Goal: Information Seeking & Learning: Learn about a topic

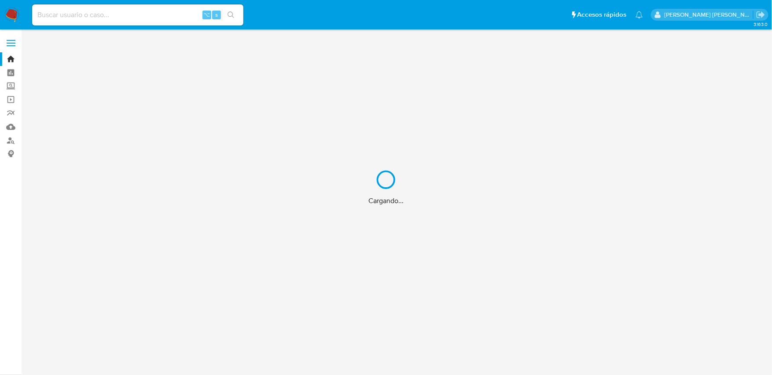
click at [120, 15] on div "Cargando..." at bounding box center [386, 187] width 772 height 375
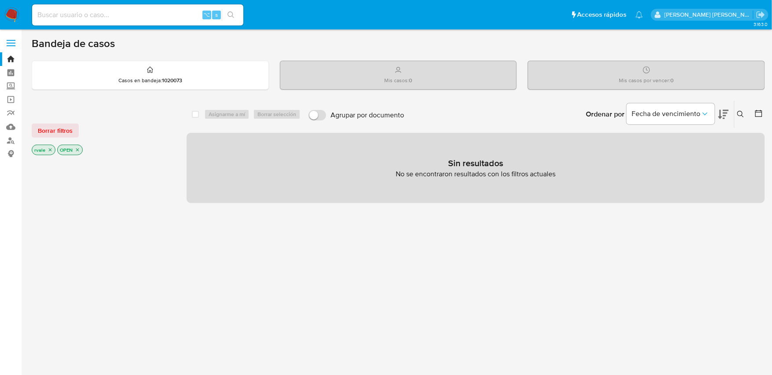
click at [77, 18] on input at bounding box center [137, 14] width 211 height 11
paste input "Todos los movimientos fueron contra el mayor [PERSON_NAME] Junior Cust_ID 24279…"
type input "Todos los movimientos fueron contra el mayor Paulo Caetano da Silva Junior Cust…"
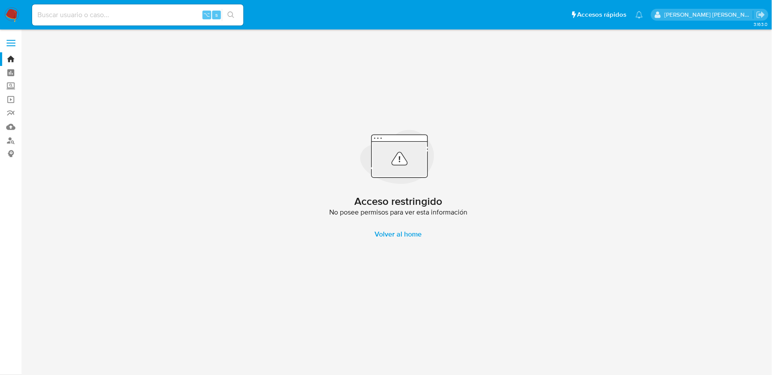
click at [139, 5] on div "⌥ s" at bounding box center [137, 14] width 211 height 21
click at [121, 12] on input at bounding box center [137, 14] width 211 height 11
paste input "2427919779"
type input "2427919779"
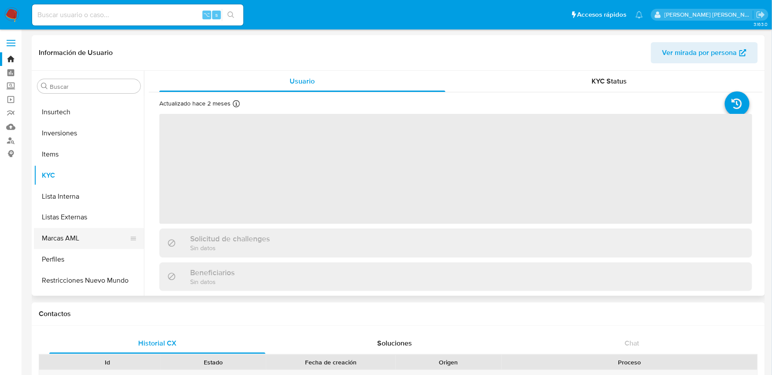
select select "10"
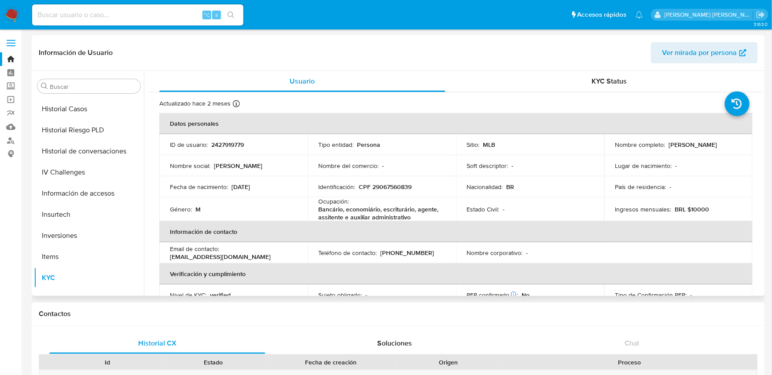
scroll to position [351, 0]
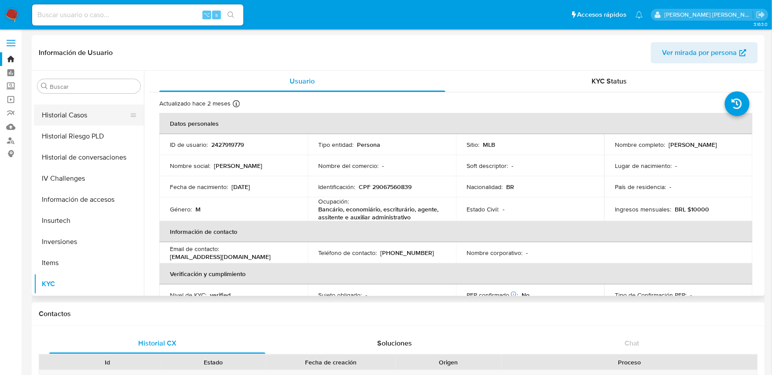
click at [78, 112] on button "Historial Casos" at bounding box center [85, 115] width 103 height 21
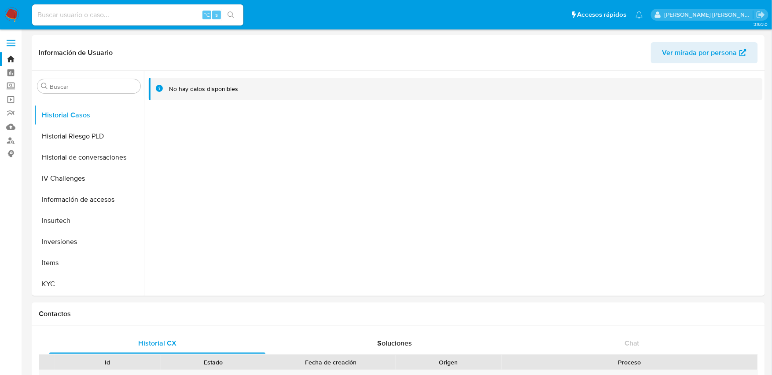
click at [115, 24] on div "⌥ s" at bounding box center [137, 14] width 211 height 21
click at [105, 18] on input at bounding box center [137, 14] width 211 height 11
paste input "713166216"
type input "713166216"
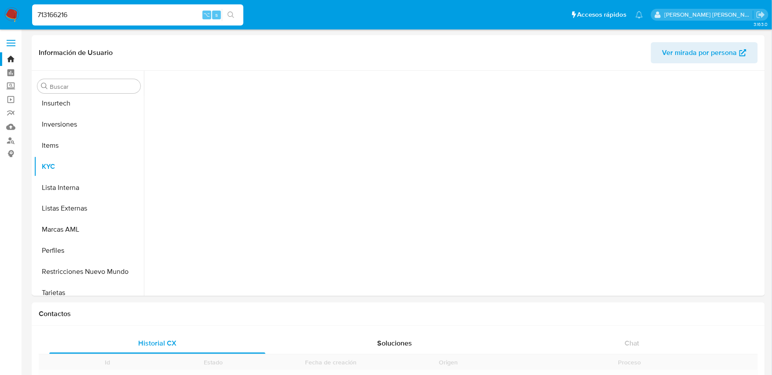
scroll to position [477, 0]
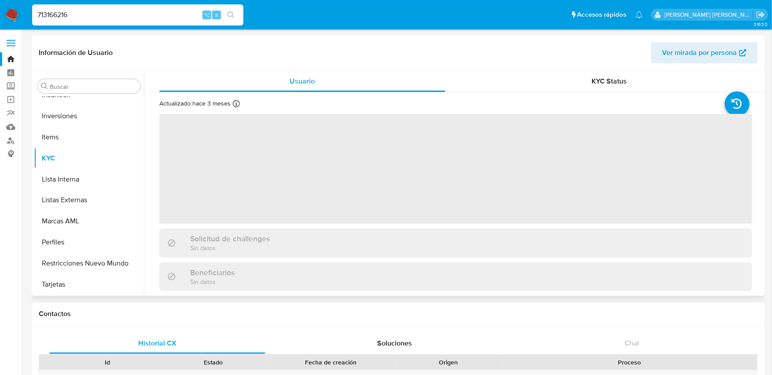
select select "10"
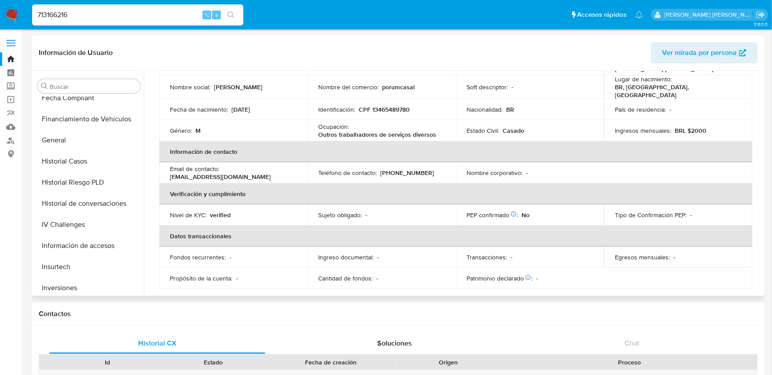
scroll to position [304, 0]
click at [59, 161] on button "Historial Casos" at bounding box center [85, 162] width 103 height 21
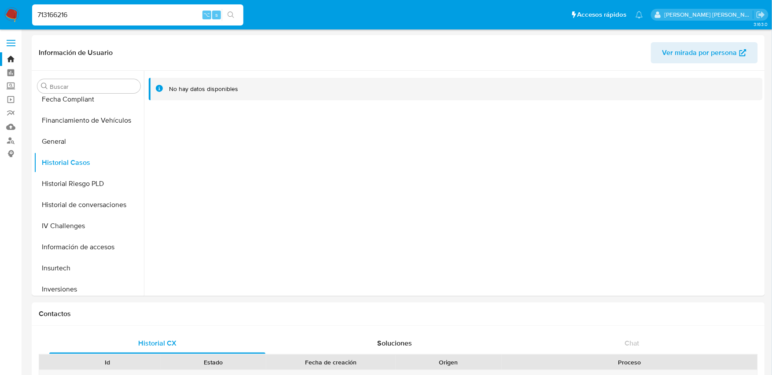
drag, startPoint x: 90, startPoint y: 13, endPoint x: 17, endPoint y: 9, distance: 73.1
click at [17, 9] on nav "Pausado Ver notificaciones 713166216 ⌥ s Accesos rápidos Presiona las siguiente…" at bounding box center [386, 14] width 772 height 29
paste input "1754958797"
type input "1754958797"
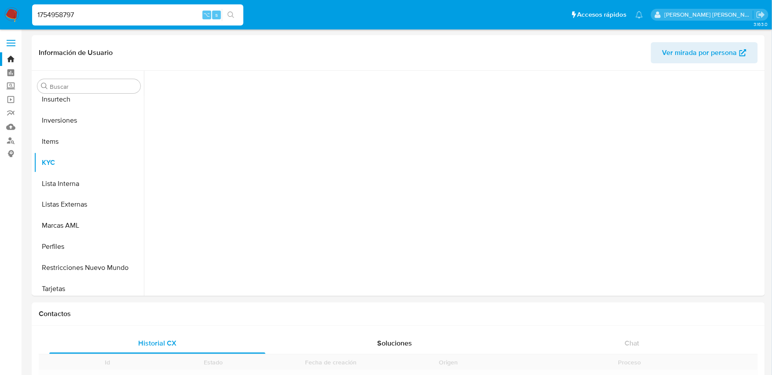
scroll to position [477, 0]
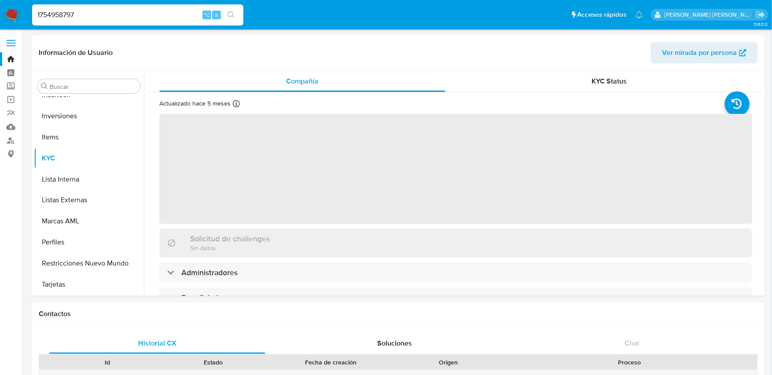
select select "10"
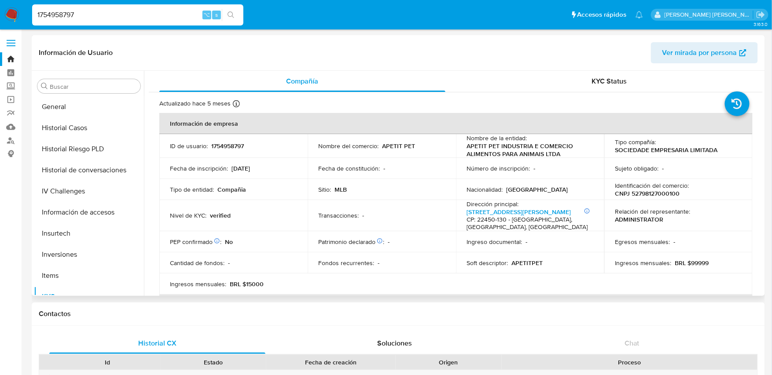
scroll to position [337, 0]
click at [84, 130] on button "Historial Casos" at bounding box center [85, 129] width 103 height 21
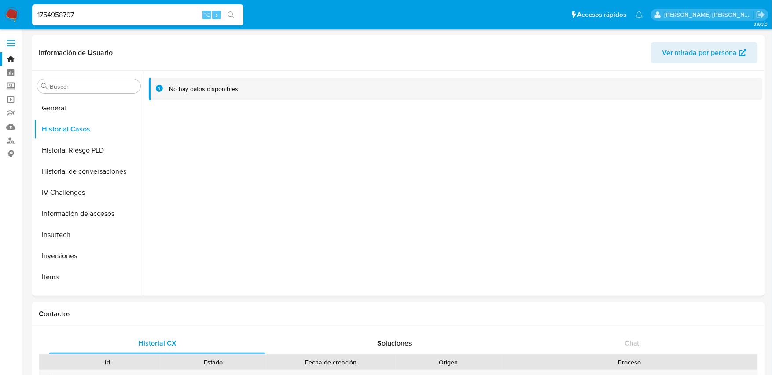
drag, startPoint x: 83, startPoint y: 18, endPoint x: 23, endPoint y: 17, distance: 60.3
click at [23, 17] on nav "Pausado Ver notificaciones 1754958797 ⌥ s Accesos rápidos Presiona las siguient…" at bounding box center [386, 14] width 772 height 29
paste input "9652693"
type input "179652693"
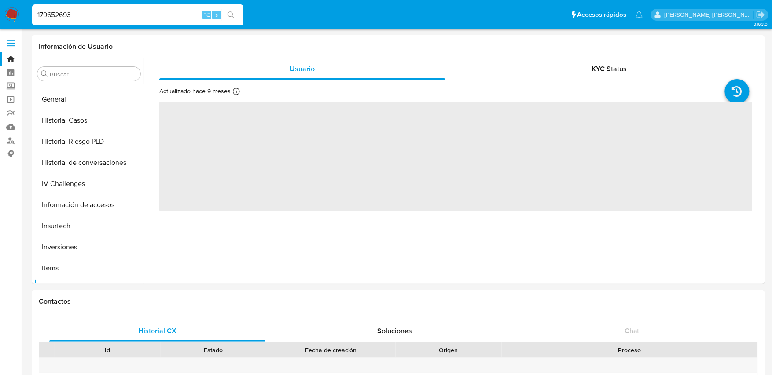
scroll to position [328, 0]
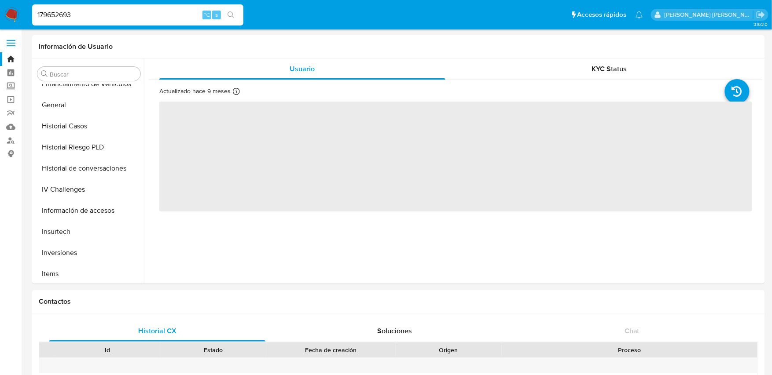
select select "10"
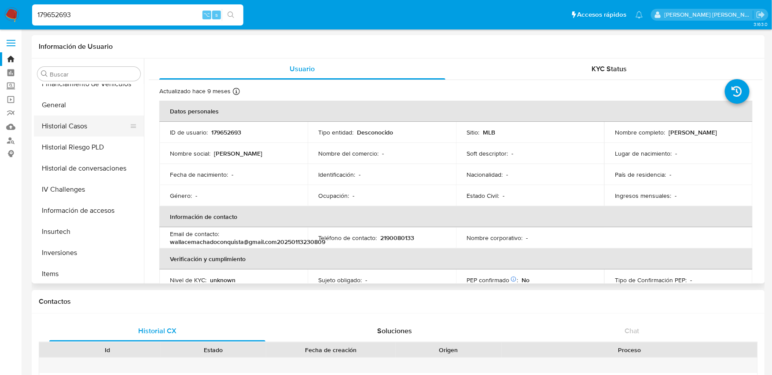
click at [78, 118] on button "Historial Casos" at bounding box center [85, 126] width 103 height 21
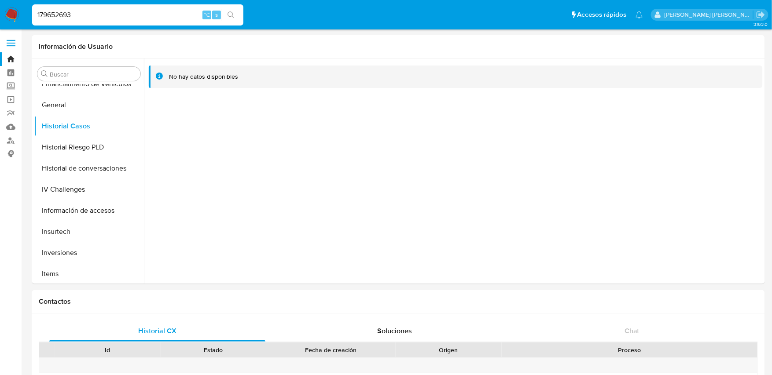
click at [122, 18] on input "179652693" at bounding box center [137, 14] width 211 height 11
type input "1"
paste input "41415525854"
type input "41415525854"
drag, startPoint x: 164, startPoint y: 9, endPoint x: 41, endPoint y: 12, distance: 122.8
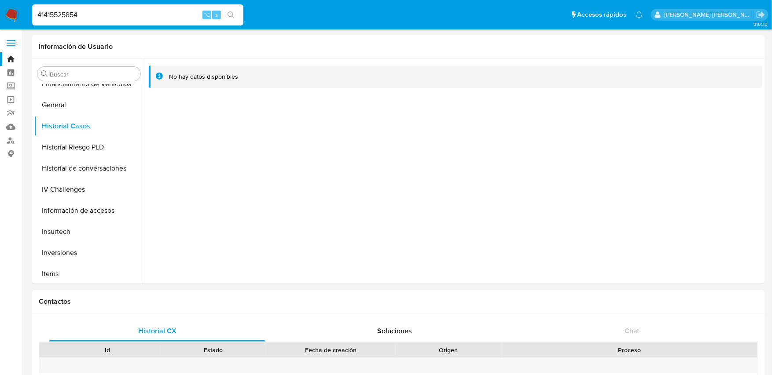
click at [40, 12] on input "41415525854" at bounding box center [137, 14] width 211 height 11
drag, startPoint x: 87, startPoint y: 16, endPoint x: 28, endPoint y: 16, distance: 59.4
click at [28, 16] on ul "Pausado Ver notificaciones 41415525854 ⌥ s Accesos rápidos Presiona las siguien…" at bounding box center [337, 15] width 619 height 22
paste input "207114552"
type input "207114552"
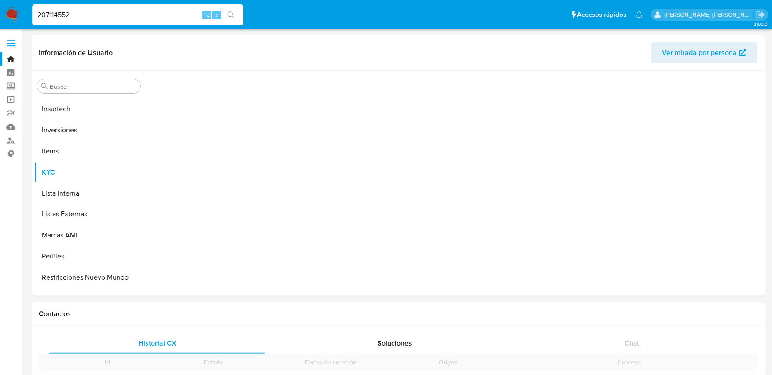
scroll to position [477, 0]
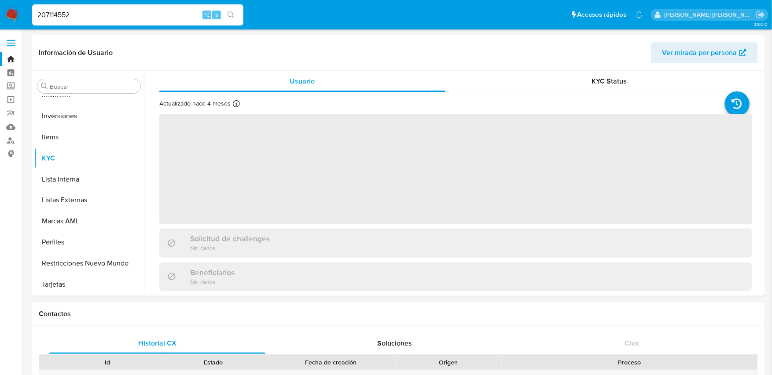
select select "10"
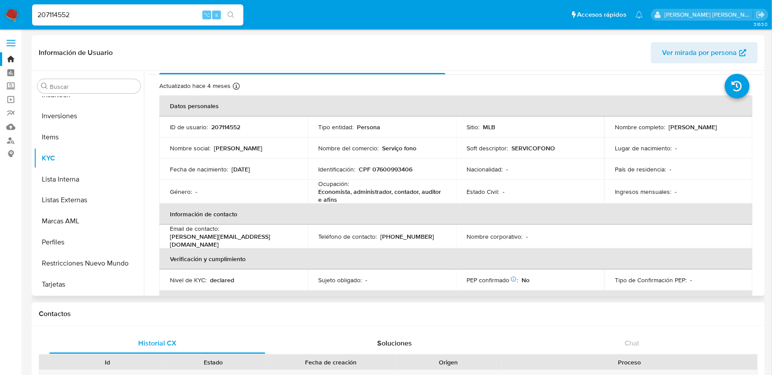
scroll to position [15, 0]
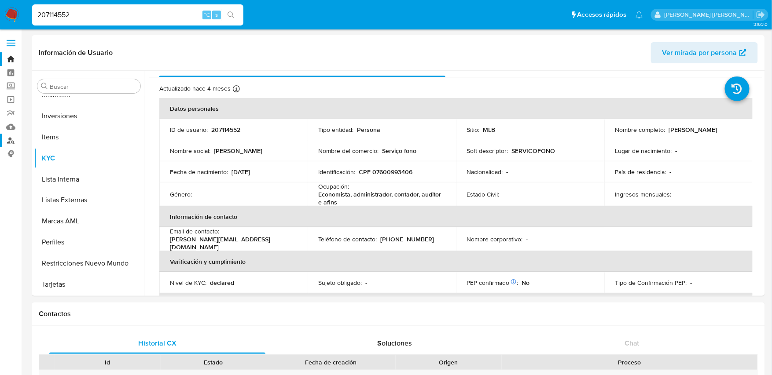
click at [18, 138] on link "Buscador de personas" at bounding box center [52, 141] width 105 height 14
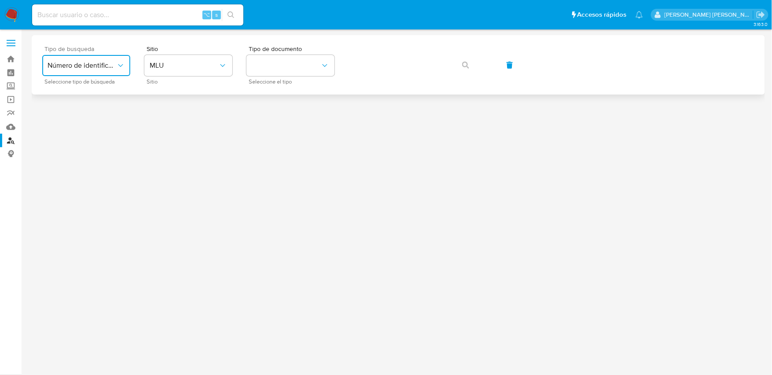
click at [118, 66] on icon "typeSearch" at bounding box center [120, 65] width 9 height 9
click at [87, 96] on span "Número de identificación" at bounding box center [84, 94] width 72 height 18
click at [181, 53] on div "Sitio Sitio" at bounding box center [188, 65] width 88 height 38
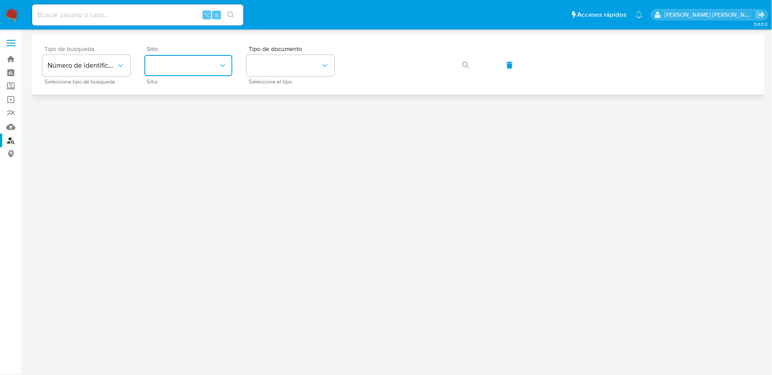
click at [178, 66] on button "site_id" at bounding box center [188, 65] width 88 height 21
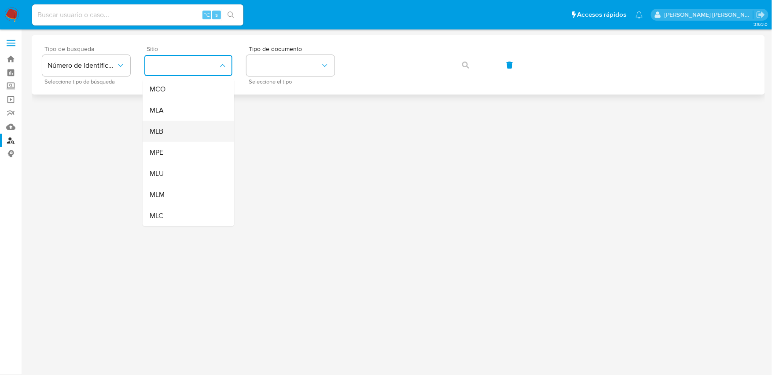
click at [168, 130] on div "MLB" at bounding box center [186, 131] width 72 height 21
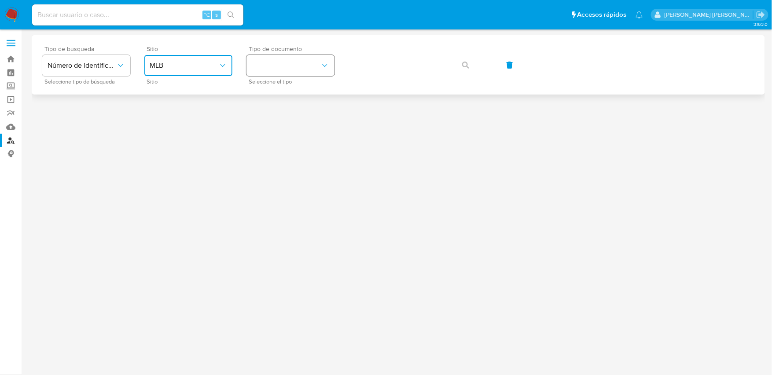
click at [284, 62] on button "identificationType" at bounding box center [290, 65] width 88 height 21
click at [271, 120] on div "CPF CPF" at bounding box center [288, 124] width 72 height 30
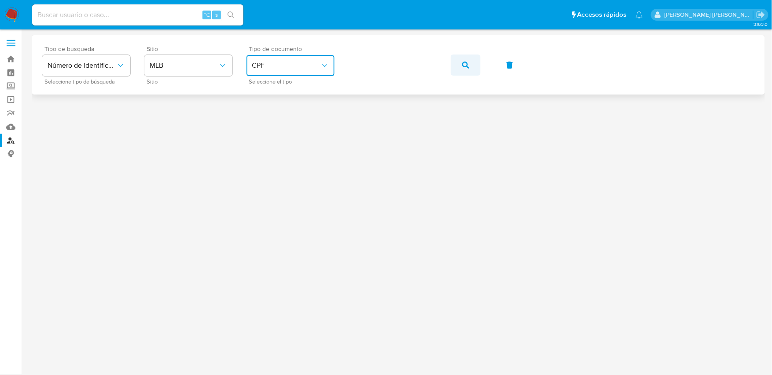
click at [465, 63] on icon "button" at bounding box center [465, 65] width 7 height 7
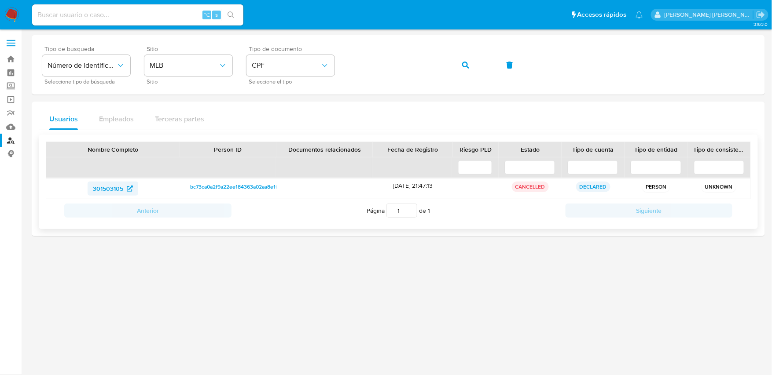
click at [108, 188] on span "301503105" at bounding box center [108, 189] width 30 height 14
click at [345, 68] on div "Tipo de busqueda Número de identificación Seleccione tipo de búsqueda Sitio MLB…" at bounding box center [398, 65] width 712 height 38
click at [466, 65] on icon "button" at bounding box center [465, 65] width 7 height 7
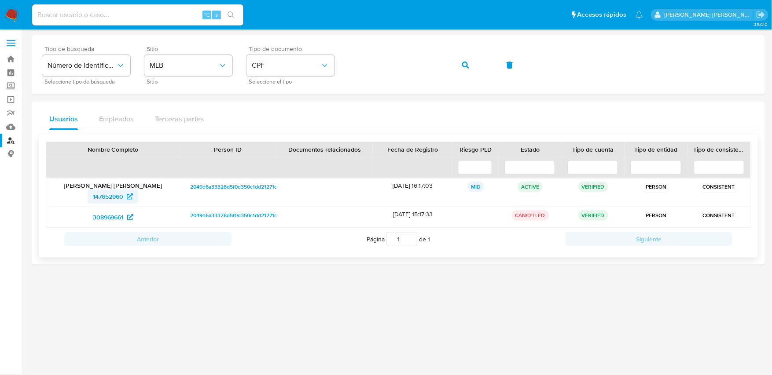
click at [114, 196] on span "147652960" at bounding box center [108, 197] width 30 height 14
click at [335, 65] on div "Tipo de busqueda Número de identificación Seleccione tipo de búsqueda Sitio MLB…" at bounding box center [398, 65] width 712 height 38
click at [305, 63] on span "CPF" at bounding box center [286, 65] width 69 height 9
click at [276, 97] on div "CNPJ CNPJ" at bounding box center [288, 94] width 72 height 30
click at [466, 67] on icon "button" at bounding box center [465, 65] width 7 height 7
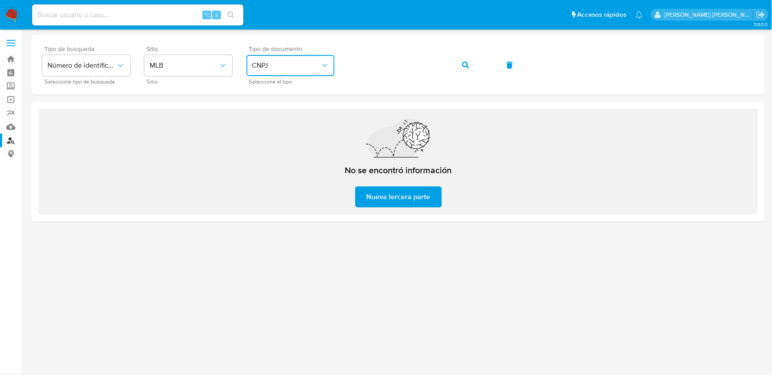
click at [327, 65] on icon "identificationType" at bounding box center [324, 65] width 9 height 9
click at [271, 126] on div "CPF CPF" at bounding box center [288, 124] width 72 height 30
click at [305, 64] on div "Tipo de busqueda Número de identificación Seleccione tipo de búsqueda Sitio MLB…" at bounding box center [398, 65] width 712 height 38
click at [466, 65] on icon "button" at bounding box center [465, 65] width 7 height 7
click at [462, 63] on icon "button" at bounding box center [465, 65] width 7 height 7
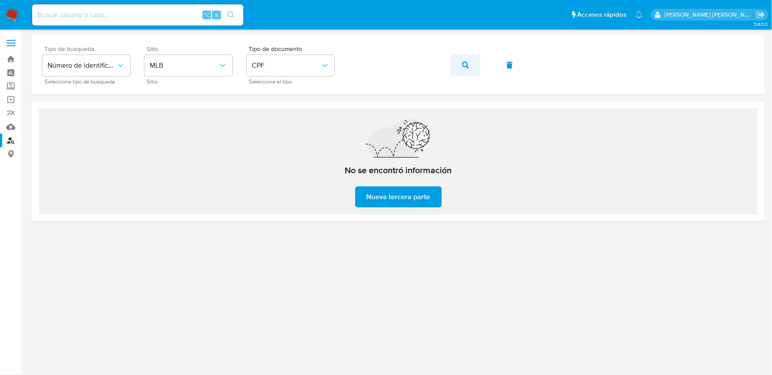
click at [463, 64] on icon "button" at bounding box center [465, 65] width 7 height 7
click at [347, 67] on div "Tipo de busqueda Número de identificación Seleccione tipo de búsqueda Sitio MLB…" at bounding box center [398, 65] width 712 height 38
click at [467, 66] on icon "button" at bounding box center [465, 65] width 7 height 7
click at [117, 14] on input at bounding box center [137, 14] width 211 height 11
paste input "3964090409"
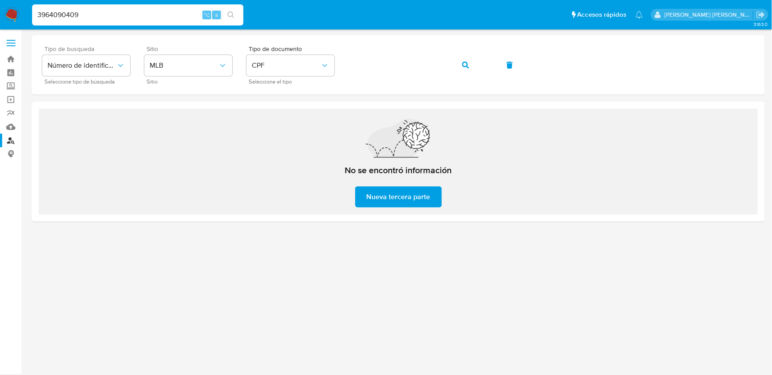
type input "3964090409"
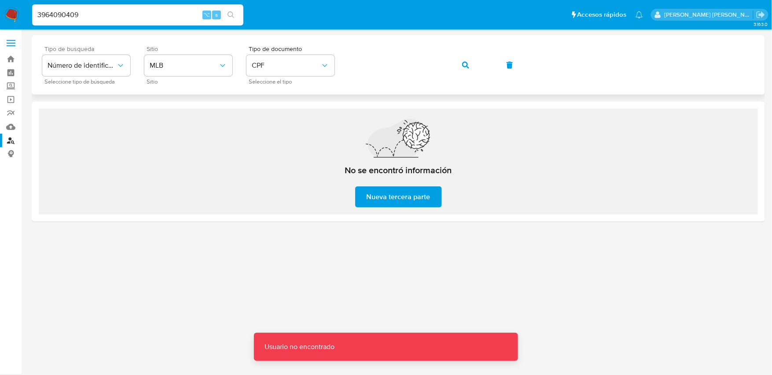
click at [464, 66] on icon "button" at bounding box center [465, 65] width 7 height 7
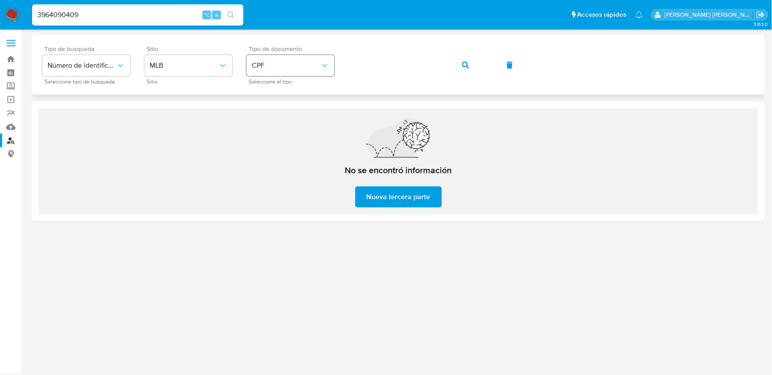
click at [313, 66] on div "Tipo de busqueda Número de identificación Seleccione tipo de búsqueda Sitio MLB…" at bounding box center [398, 65] width 712 height 38
click at [465, 65] on icon "button" at bounding box center [465, 65] width 7 height 7
click at [320, 65] on icon "identificationType" at bounding box center [324, 65] width 9 height 9
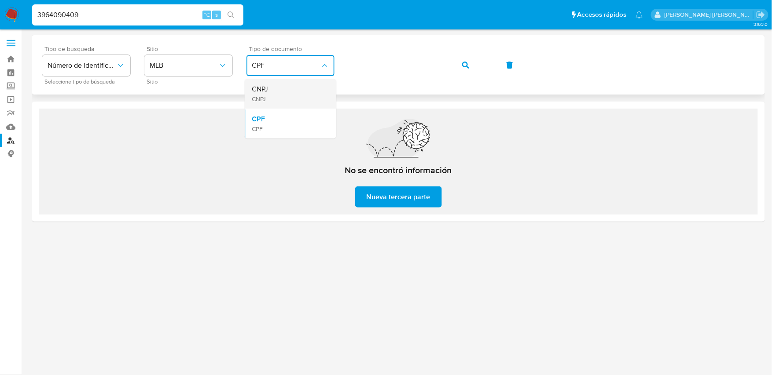
click at [272, 90] on div "CNPJ CNPJ" at bounding box center [288, 94] width 72 height 30
click at [338, 65] on div "Tipo de busqueda Número de identificación Seleccione tipo de búsqueda Sitio MLB…" at bounding box center [398, 65] width 712 height 38
click at [465, 63] on icon "button" at bounding box center [465, 65] width 7 height 7
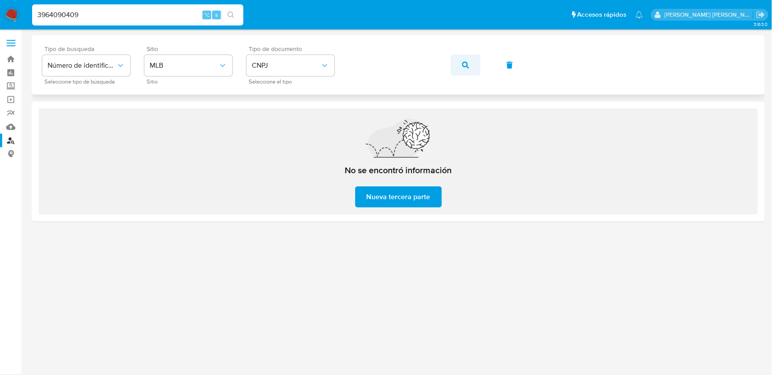
click at [466, 67] on icon "button" at bounding box center [465, 65] width 7 height 7
click at [319, 63] on span "CNPJ" at bounding box center [286, 65] width 69 height 9
click at [280, 117] on div "CPF CPF" at bounding box center [288, 124] width 72 height 30
click at [462, 65] on icon "button" at bounding box center [465, 65] width 7 height 7
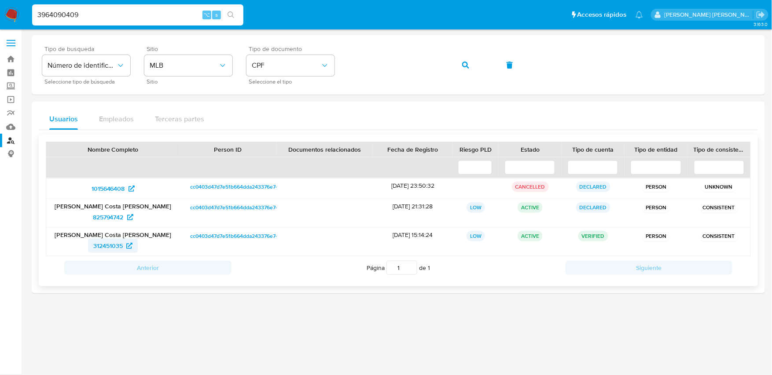
click at [106, 246] on span "312451035" at bounding box center [107, 246] width 29 height 14
drag, startPoint x: 102, startPoint y: 17, endPoint x: 28, endPoint y: 17, distance: 73.5
click at [28, 17] on ul "Pausado Ver notificaciones 3964090409 ⌥ s Accesos rápidos Presiona las siguient…" at bounding box center [337, 15] width 619 height 22
drag, startPoint x: 83, startPoint y: 16, endPoint x: 33, endPoint y: 16, distance: 50.1
click at [33, 16] on input "3964090409" at bounding box center [137, 14] width 211 height 11
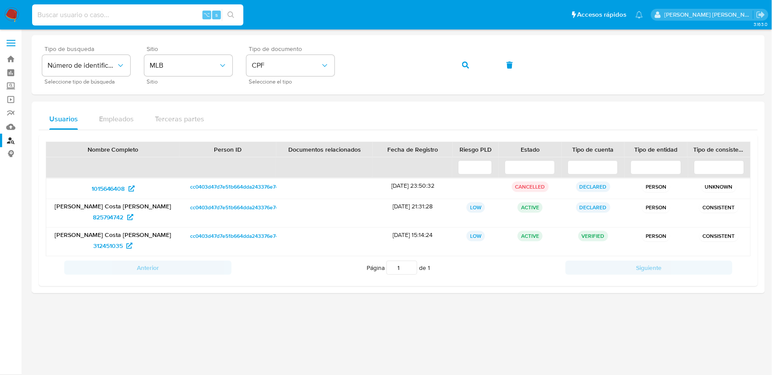
paste input "2592374012"
type input "2592374012"
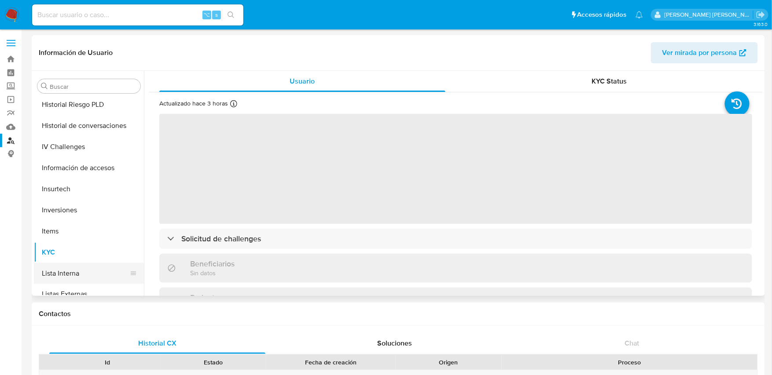
select select "10"
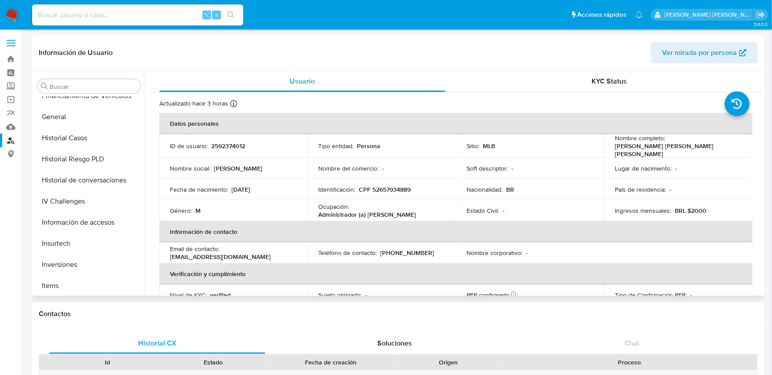
scroll to position [324, 0]
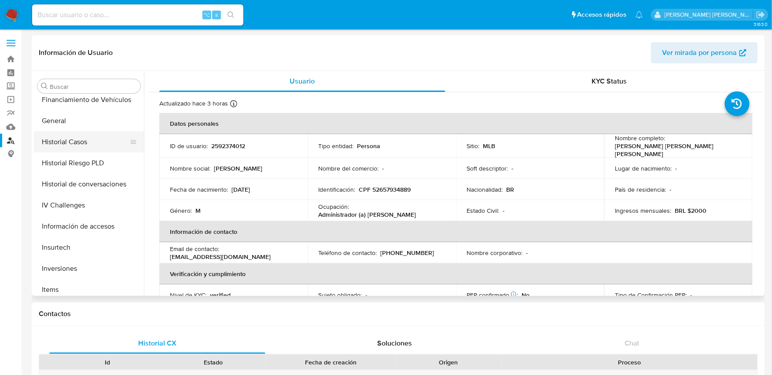
click at [73, 141] on button "Historial Casos" at bounding box center [85, 142] width 103 height 21
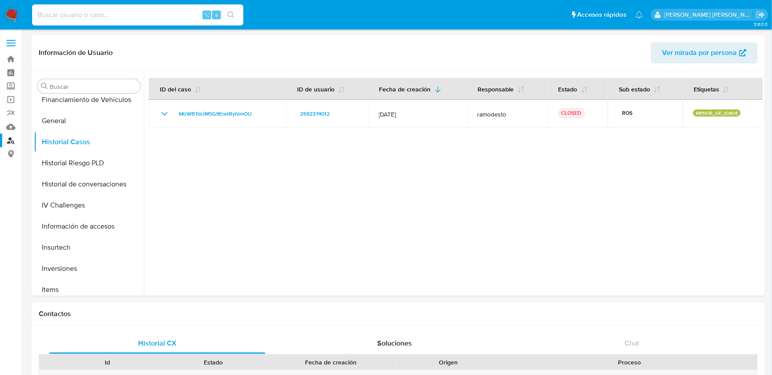
click at [145, 13] on input at bounding box center [137, 14] width 211 height 11
paste input "2535085247"
type input "2535085247"
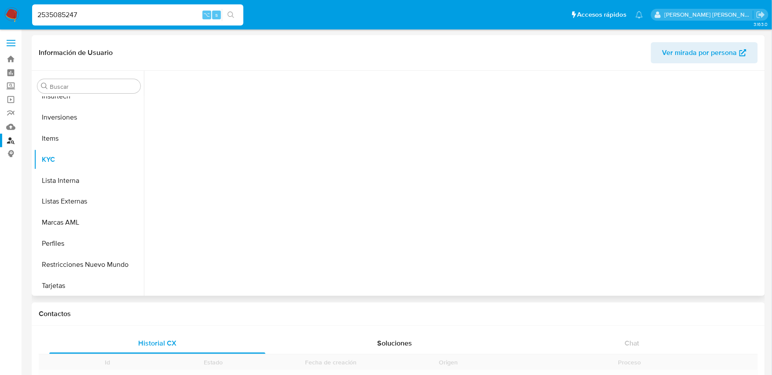
scroll to position [477, 0]
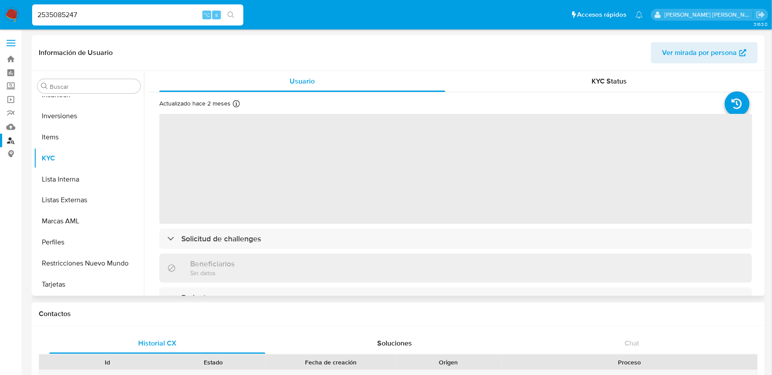
select select "10"
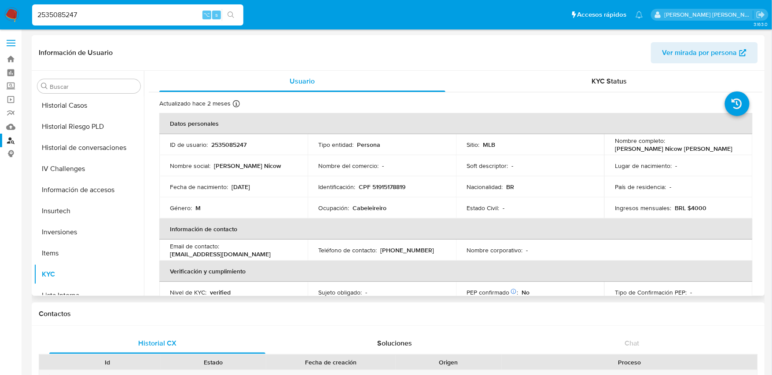
scroll to position [358, 0]
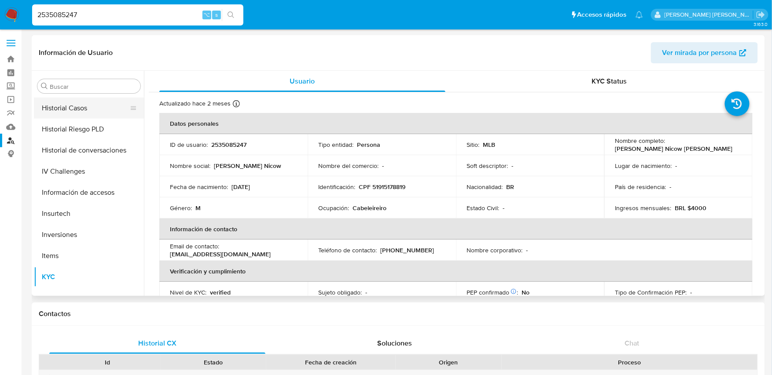
click at [82, 112] on button "Historial Casos" at bounding box center [85, 108] width 103 height 21
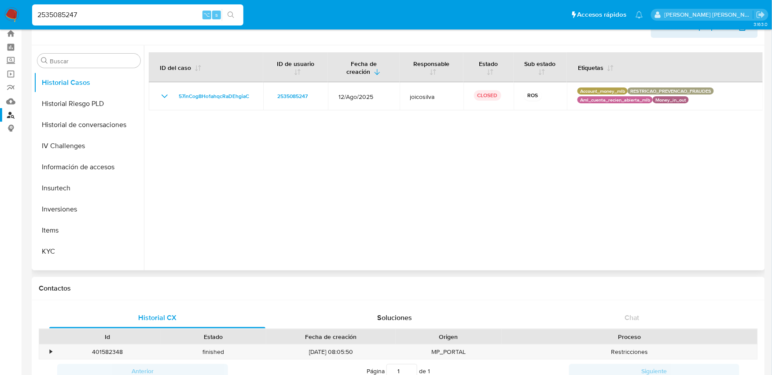
scroll to position [28, 0]
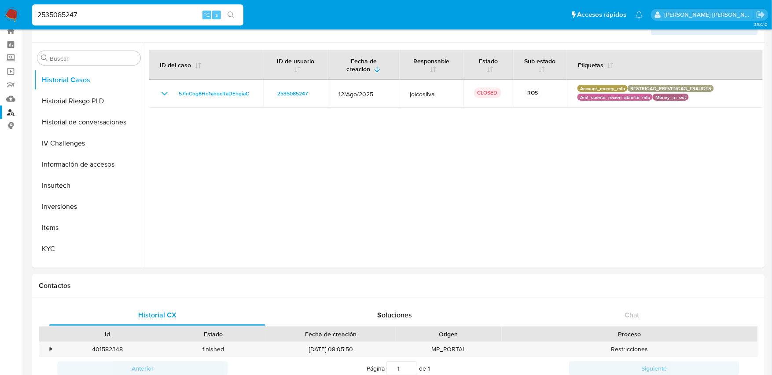
drag, startPoint x: 121, startPoint y: 15, endPoint x: 35, endPoint y: 15, distance: 85.8
click at [35, 15] on input "2535085247" at bounding box center [137, 14] width 211 height 11
paste input "54852742855"
click at [142, 15] on input "54852742855" at bounding box center [137, 14] width 211 height 11
type input "5"
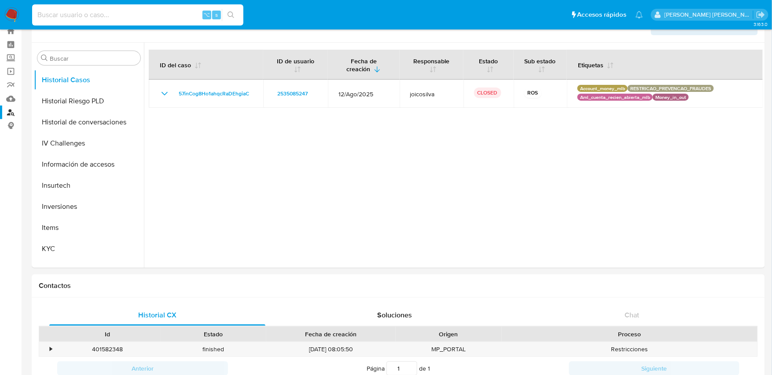
paste input "2592374012"
type input "2592374012"
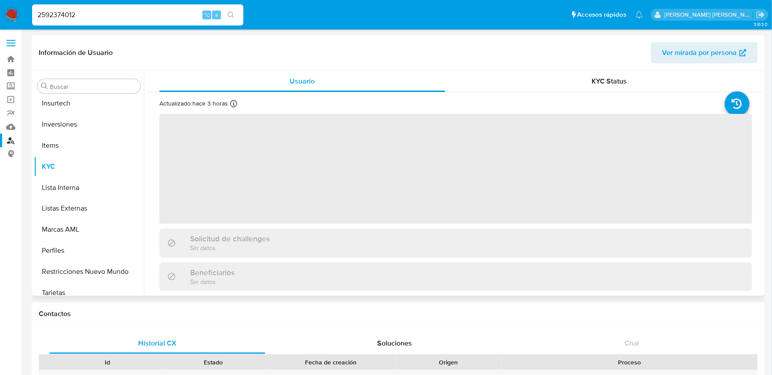
scroll to position [477, 0]
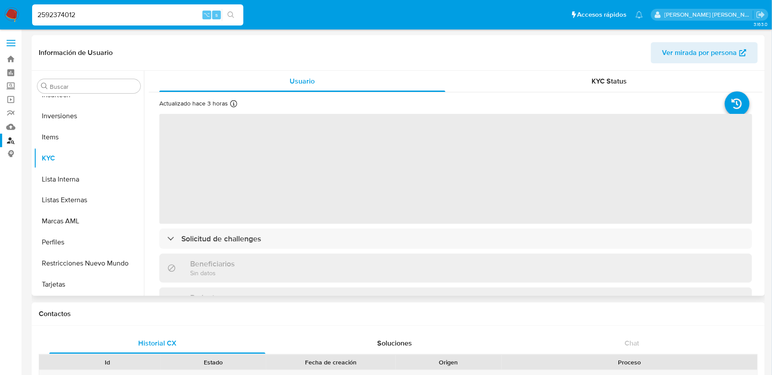
select select "10"
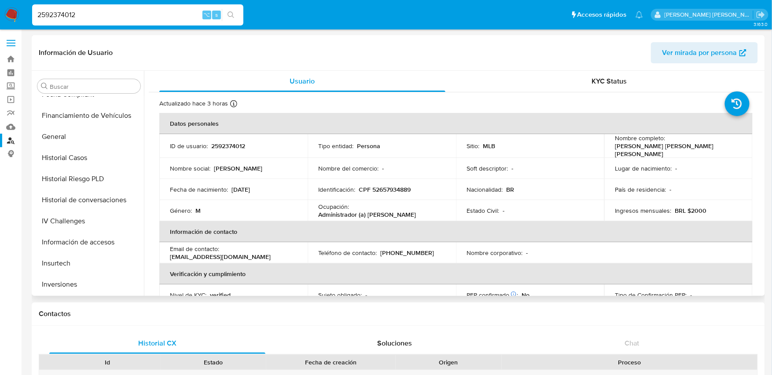
scroll to position [307, 0]
click at [88, 159] on button "Historial Casos" at bounding box center [89, 159] width 110 height 21
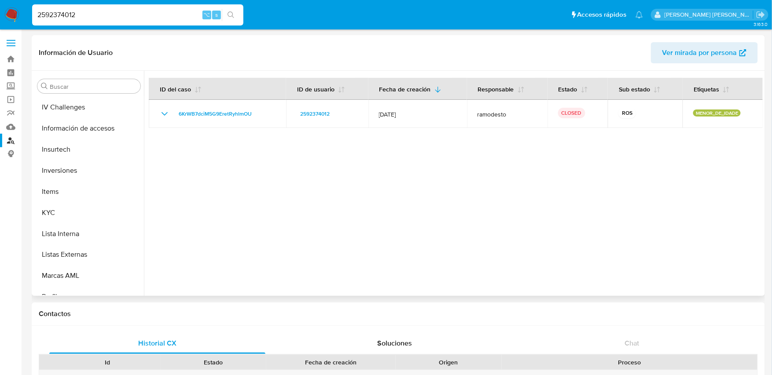
scroll to position [423, 0]
click at [48, 207] on button "KYC" at bounding box center [85, 212] width 103 height 21
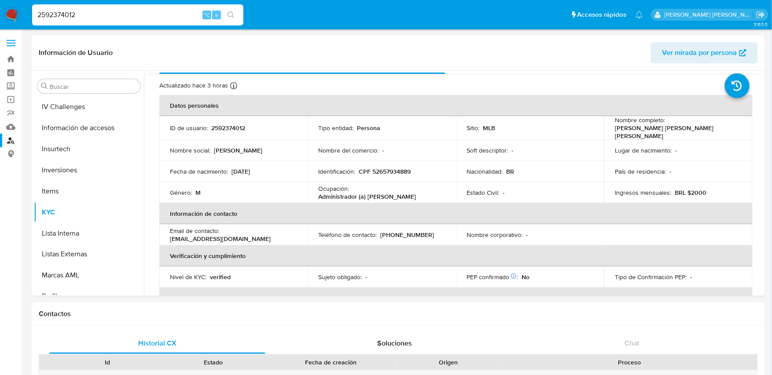
scroll to position [0, 0]
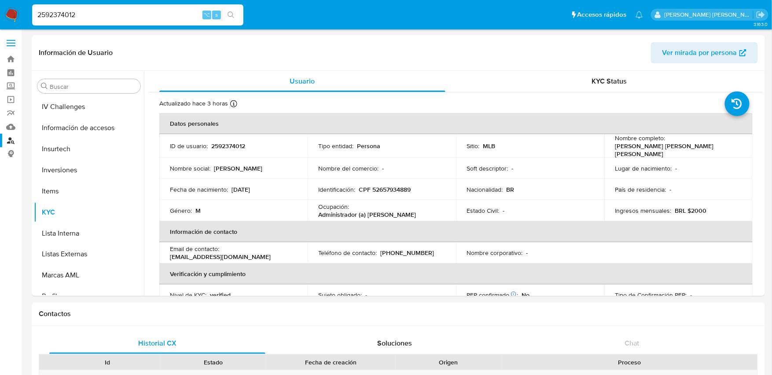
drag, startPoint x: 102, startPoint y: 15, endPoint x: -9, endPoint y: 14, distance: 110.8
paste input "2615263977"
type input "2615263977"
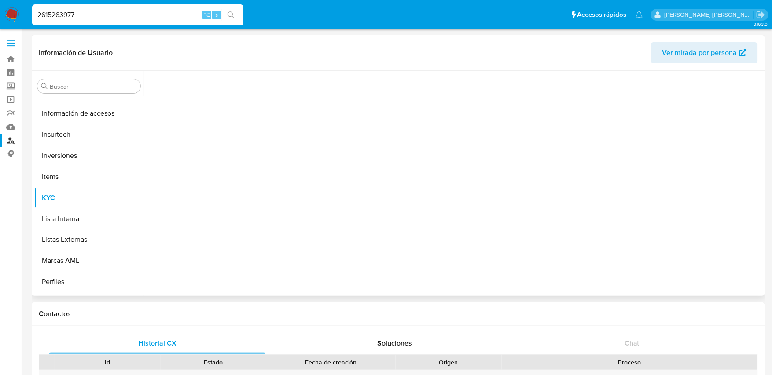
scroll to position [477, 0]
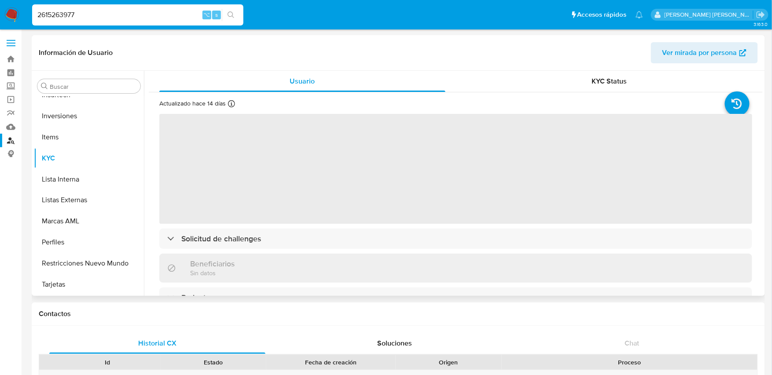
select select "10"
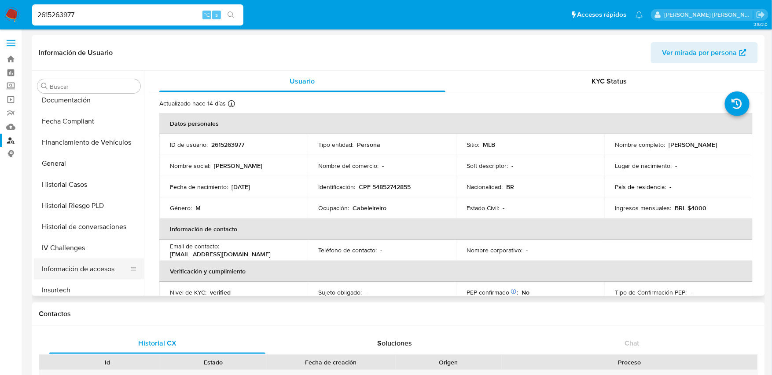
scroll to position [294, 0]
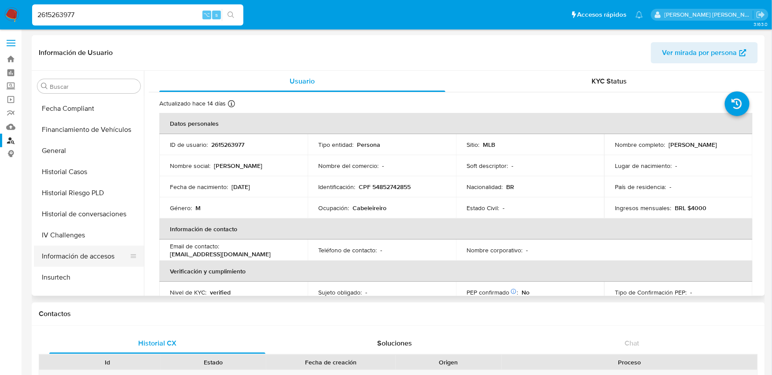
click at [76, 170] on button "Historial Casos" at bounding box center [89, 171] width 110 height 21
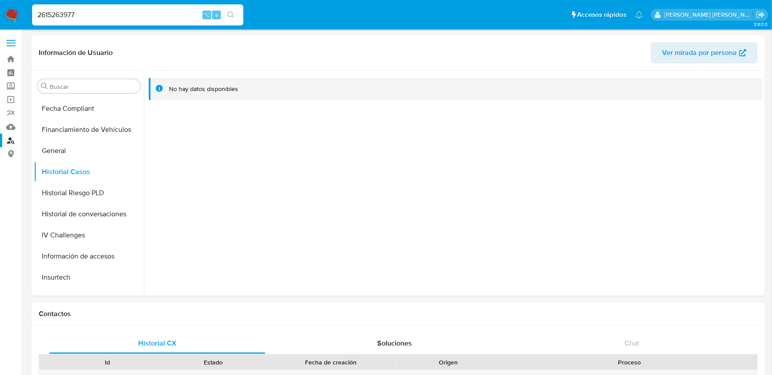
click at [110, 17] on input "2615263977" at bounding box center [137, 14] width 211 height 11
drag, startPoint x: 110, startPoint y: 17, endPoint x: 40, endPoint y: 11, distance: 70.6
click at [40, 11] on input "2615263977" at bounding box center [137, 14] width 211 height 11
paste input "2612201784"
type input "2612201784"
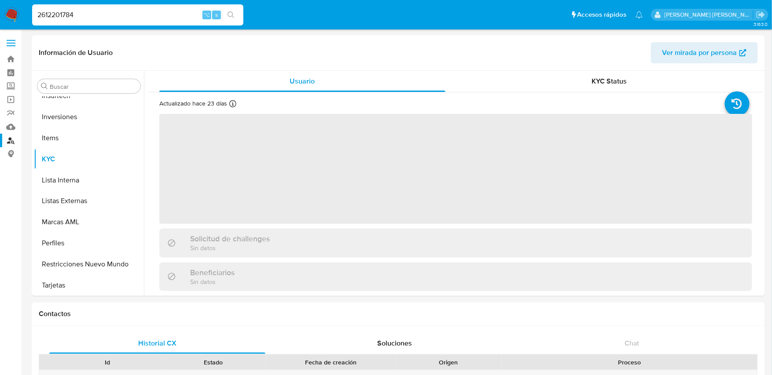
scroll to position [477, 0]
select select "10"
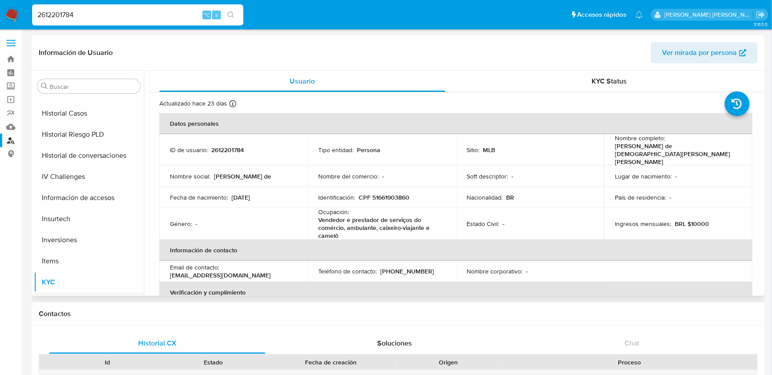
scroll to position [351, 0]
click at [72, 117] on button "Historial Casos" at bounding box center [85, 115] width 103 height 21
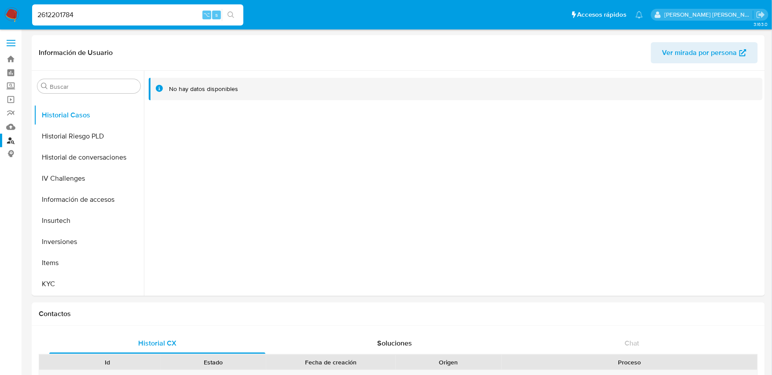
click at [115, 14] on input "2612201784" at bounding box center [137, 14] width 211 height 11
type input "2"
paste input "2592374012"
type input "2592374012"
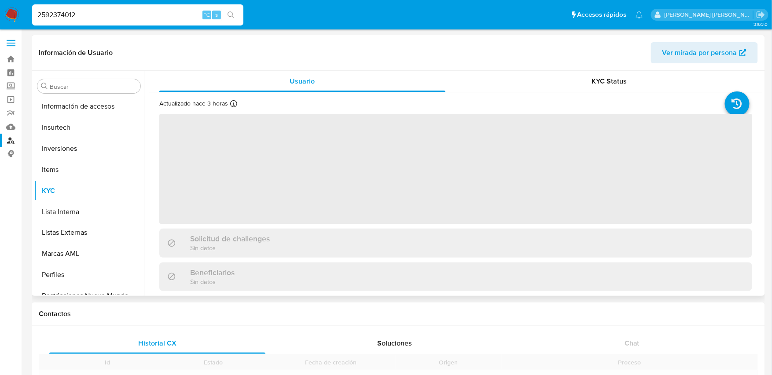
scroll to position [477, 0]
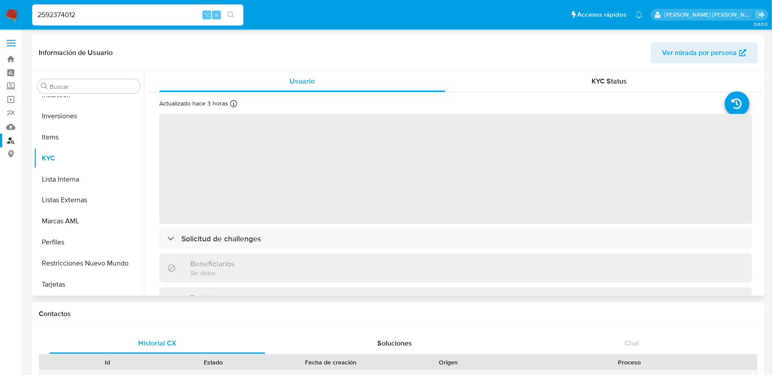
select select "10"
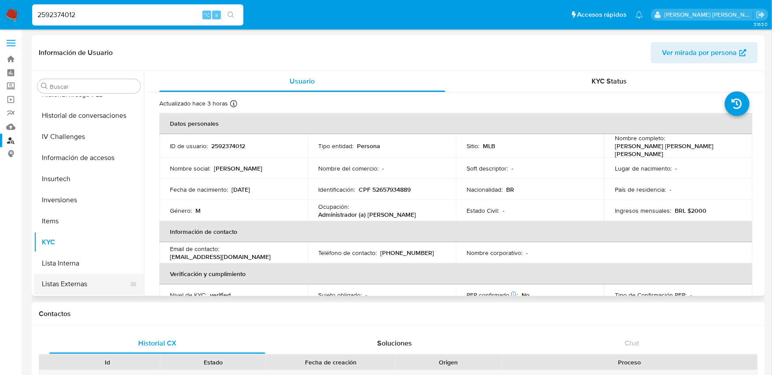
scroll to position [376, 0]
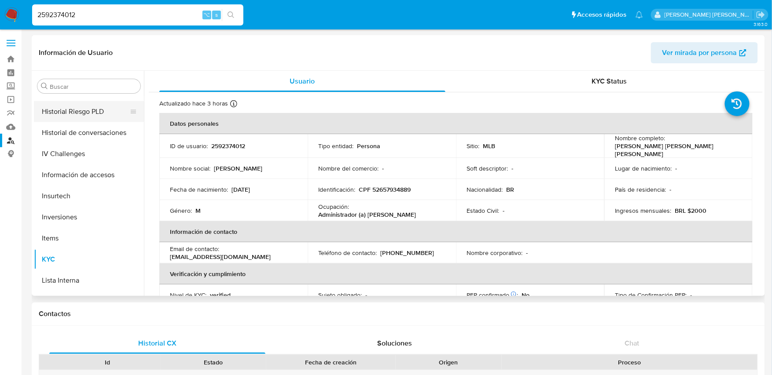
click at [77, 115] on button "Historial Riesgo PLD" at bounding box center [85, 111] width 103 height 21
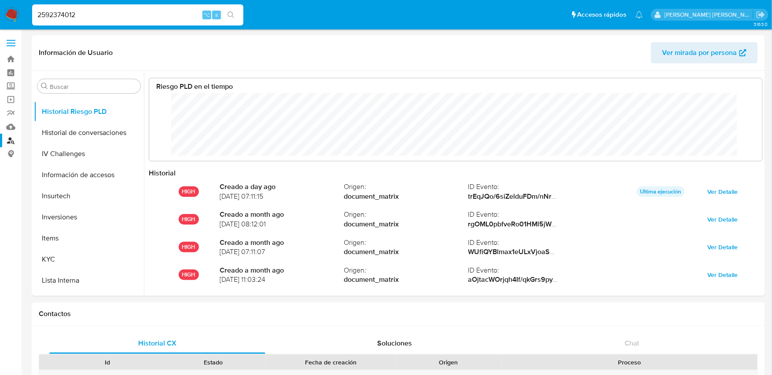
scroll to position [66, 595]
click at [139, 14] on input "2592374012" at bounding box center [137, 14] width 211 height 11
type input "2"
paste input "2593140564"
type input "2593140564"
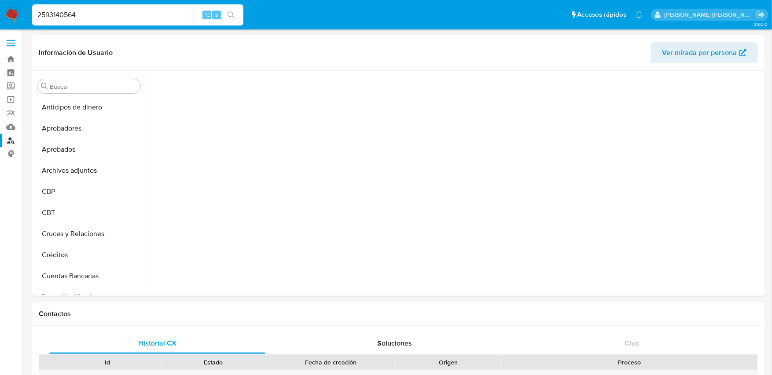
scroll to position [471, 0]
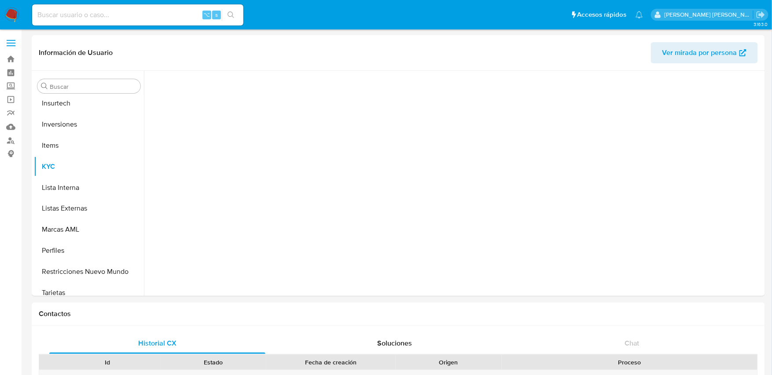
scroll to position [477, 0]
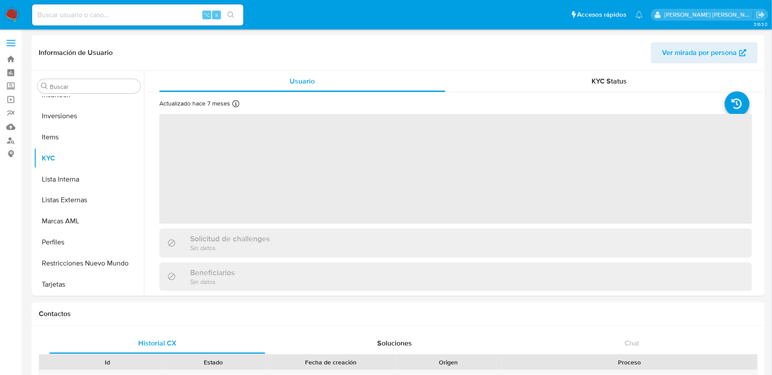
select select "10"
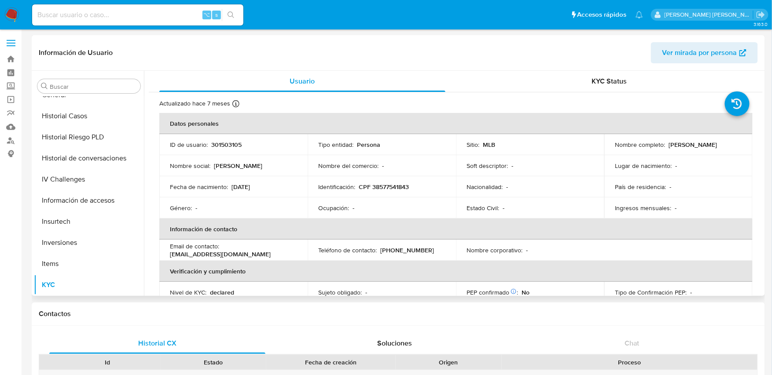
scroll to position [337, 0]
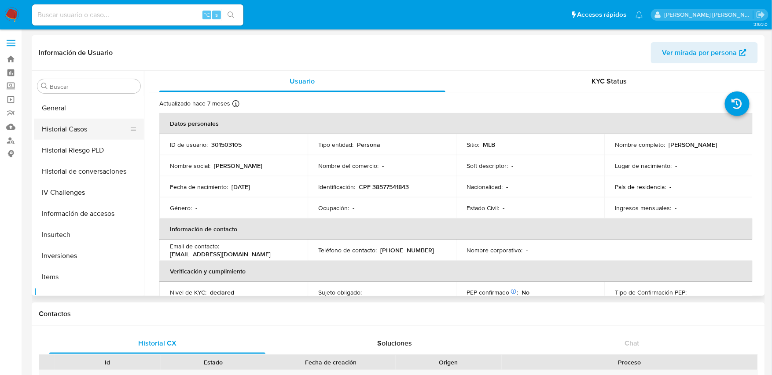
click at [69, 124] on button "Historial Casos" at bounding box center [85, 129] width 103 height 21
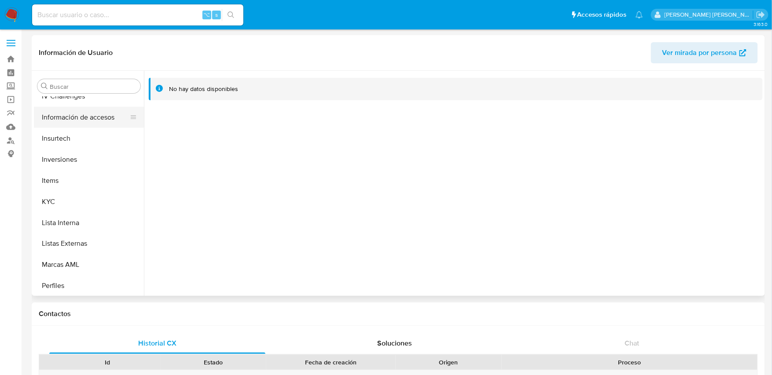
scroll to position [477, 0]
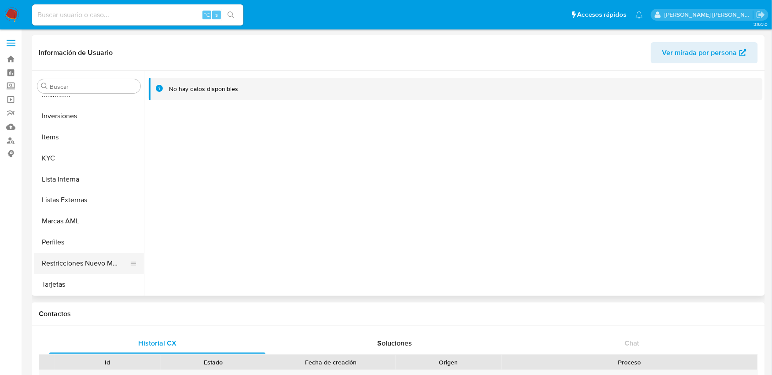
click at [80, 266] on button "Restricciones Nuevo Mundo" at bounding box center [85, 263] width 103 height 21
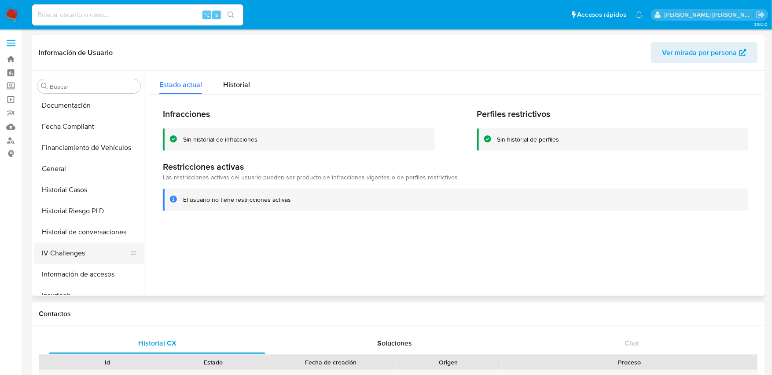
scroll to position [278, 0]
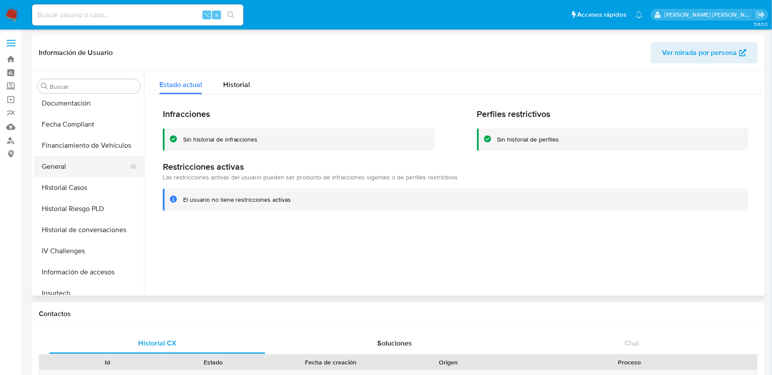
click at [66, 169] on button "General" at bounding box center [85, 166] width 103 height 21
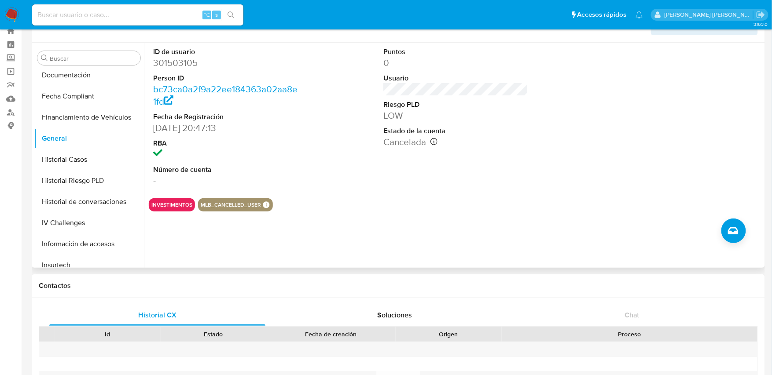
scroll to position [0, 0]
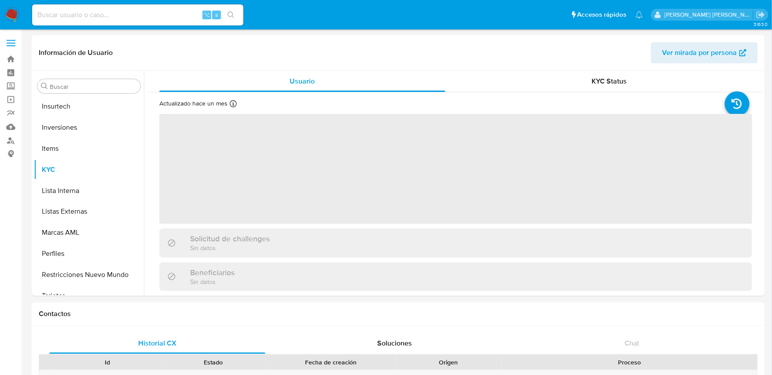
scroll to position [477, 0]
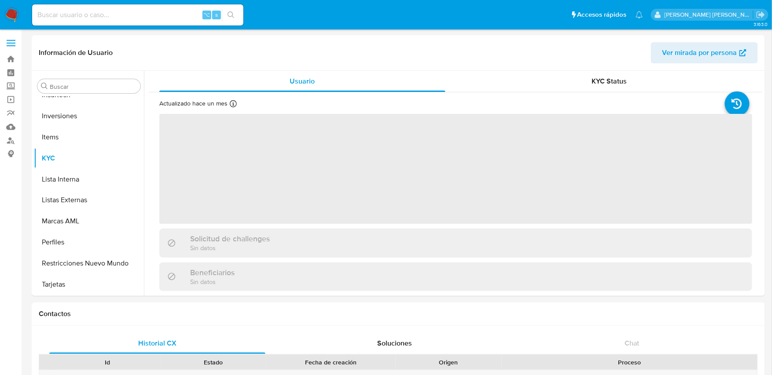
select select "10"
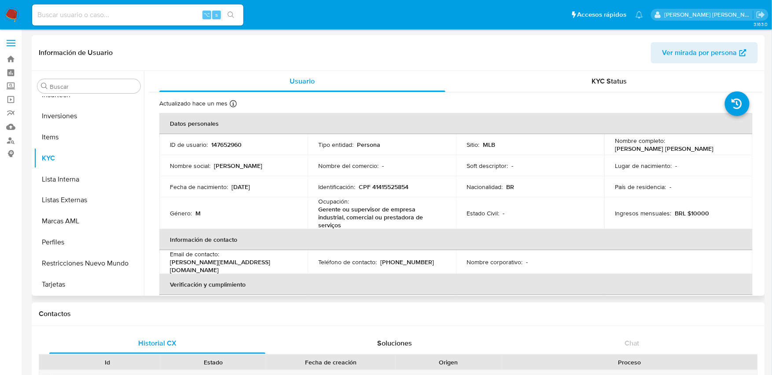
click at [223, 141] on p "147652960" at bounding box center [226, 145] width 30 height 8
copy p "147652960"
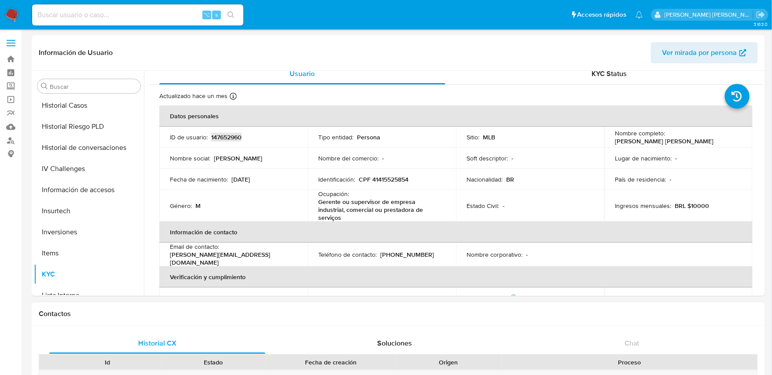
scroll to position [352, 0]
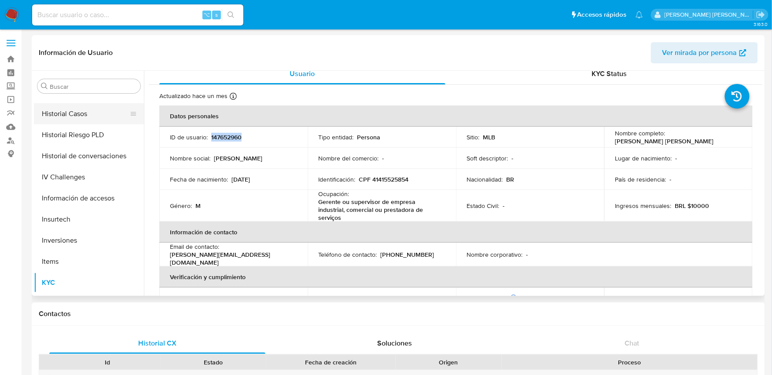
click at [82, 111] on button "Historial Casos" at bounding box center [85, 113] width 103 height 21
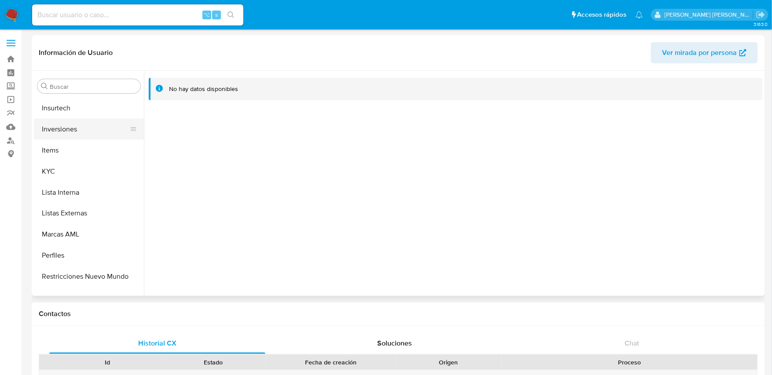
scroll to position [469, 0]
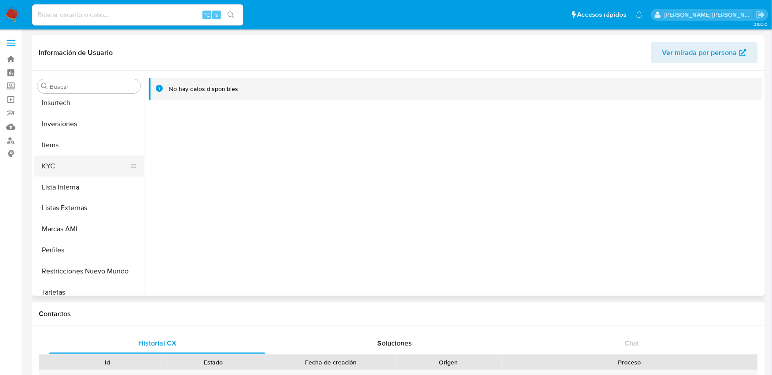
click at [55, 165] on button "KYC" at bounding box center [85, 166] width 103 height 21
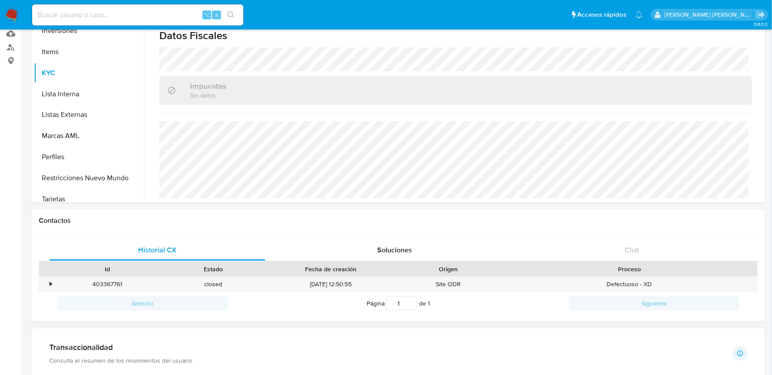
scroll to position [0, 0]
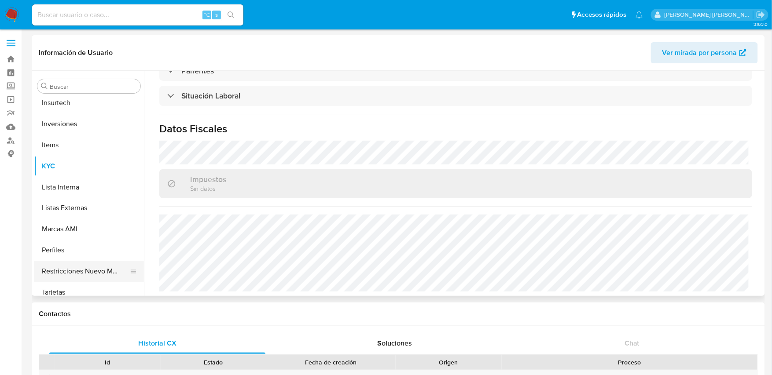
click at [77, 276] on button "Restricciones Nuevo Mundo" at bounding box center [85, 271] width 103 height 21
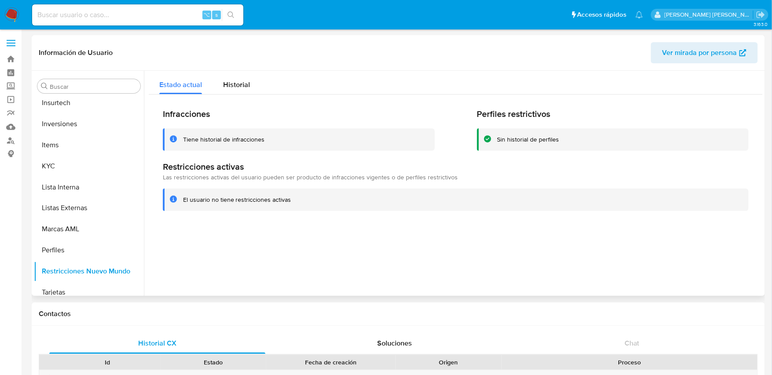
click at [241, 138] on div "Tiene historial de infracciones" at bounding box center [224, 139] width 82 height 8
click at [238, 84] on span "Historial" at bounding box center [236, 85] width 27 height 10
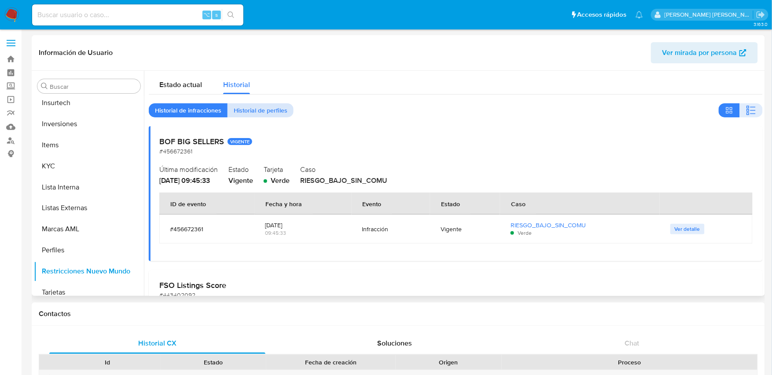
click at [274, 105] on span "Historial de perfiles" at bounding box center [261, 110] width 54 height 12
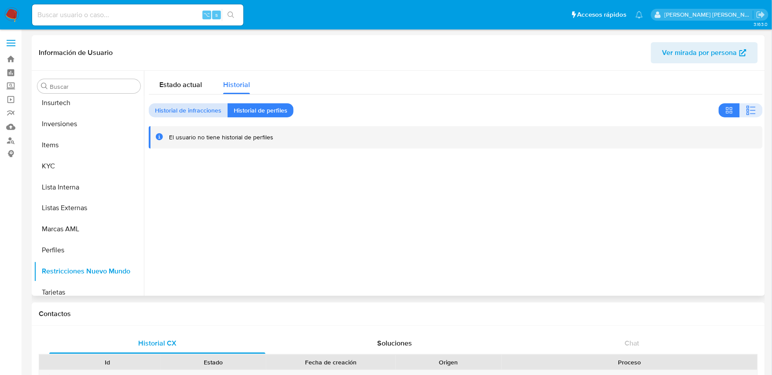
click at [209, 106] on span "Historial de infracciones" at bounding box center [188, 110] width 66 height 12
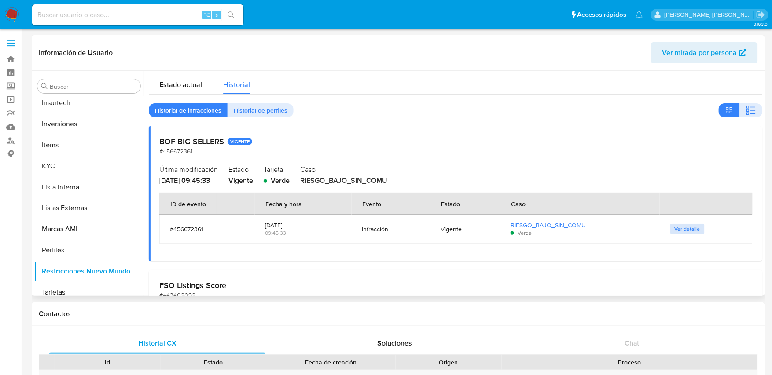
click at [697, 228] on button "Ver detalle" at bounding box center [687, 229] width 34 height 11
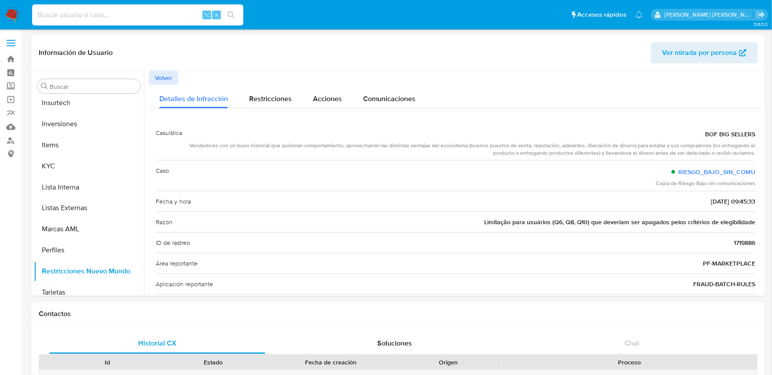
click at [128, 14] on input at bounding box center [137, 14] width 211 height 11
paste input "436355124"
type input "436355124"
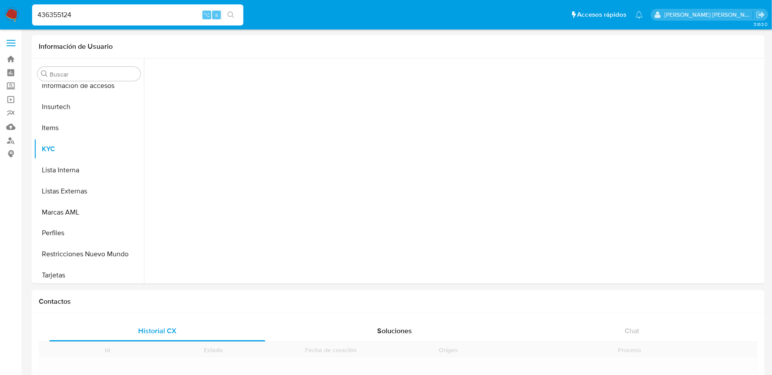
scroll to position [435, 0]
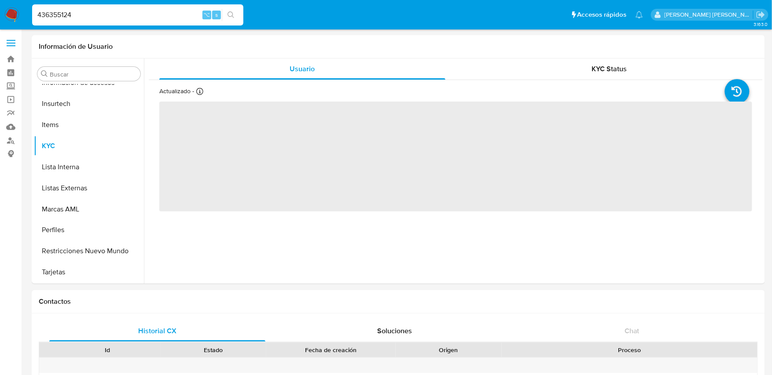
select select "10"
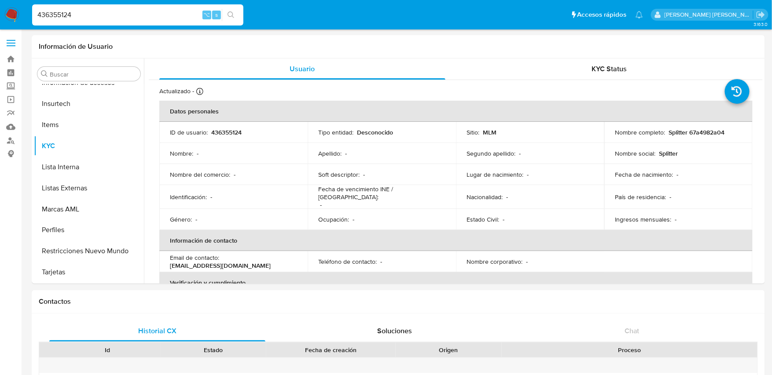
drag, startPoint x: 79, startPoint y: 13, endPoint x: 10, endPoint y: 13, distance: 68.6
click at [10, 13] on nav "Pausado Ver notificaciones 436355124 ⌥ s Accesos rápidos Presiona las siguiente…" at bounding box center [386, 14] width 772 height 29
paste input "33707568"
type input "33707568"
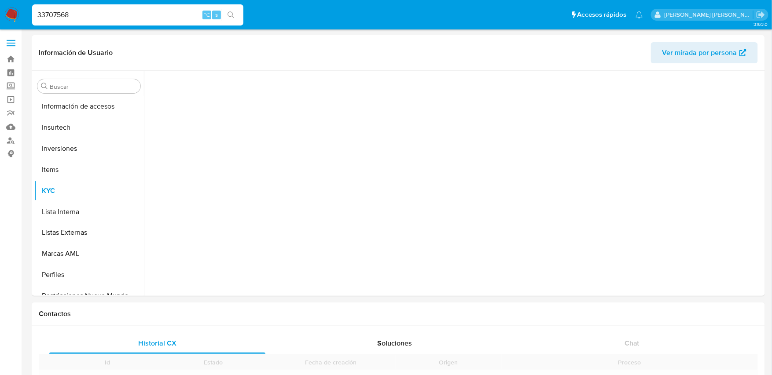
scroll to position [477, 0]
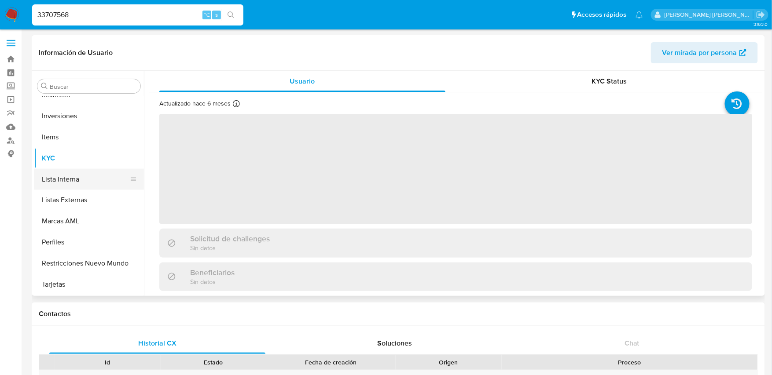
select select "10"
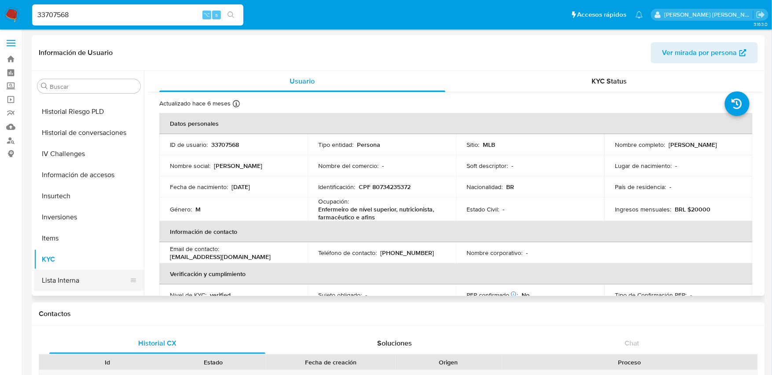
scroll to position [373, 0]
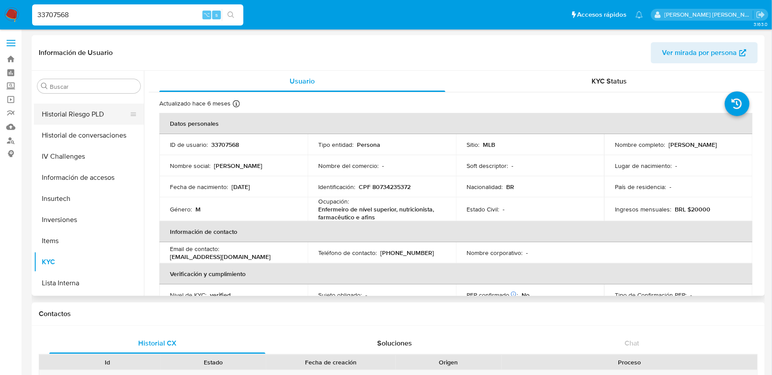
click at [84, 113] on button "Historial Riesgo PLD" at bounding box center [85, 114] width 103 height 21
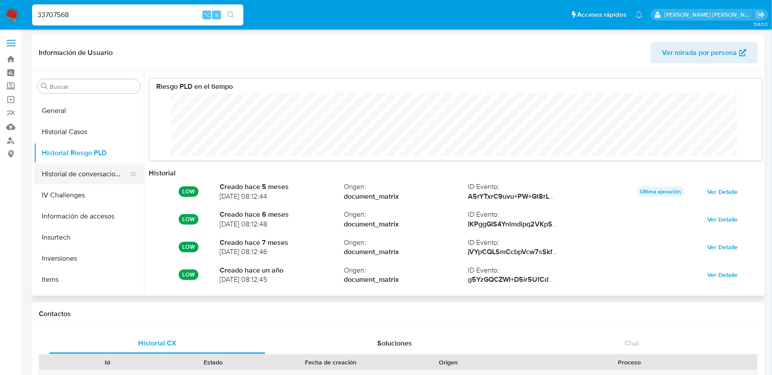
scroll to position [333, 0]
click at [88, 132] on button "Historial Casos" at bounding box center [85, 133] width 103 height 21
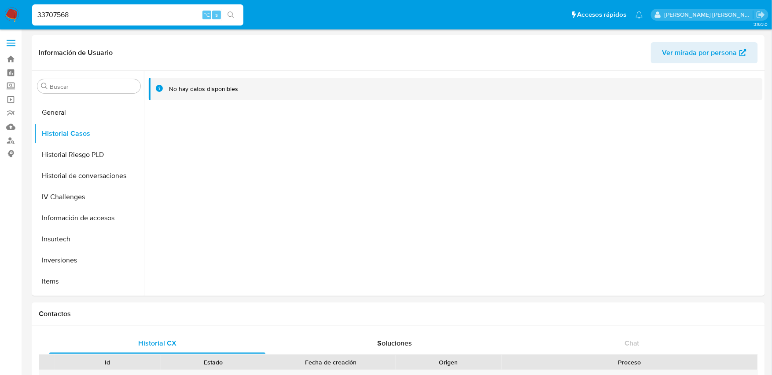
drag, startPoint x: 91, startPoint y: 14, endPoint x: 30, endPoint y: 14, distance: 60.7
click at [30, 14] on li "33707568 ⌥ s" at bounding box center [138, 15] width 216 height 22
paste input "2038453512"
type input "2038453512"
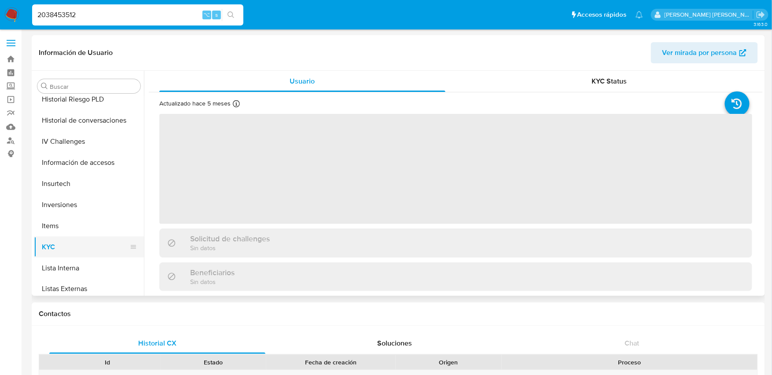
select select "10"
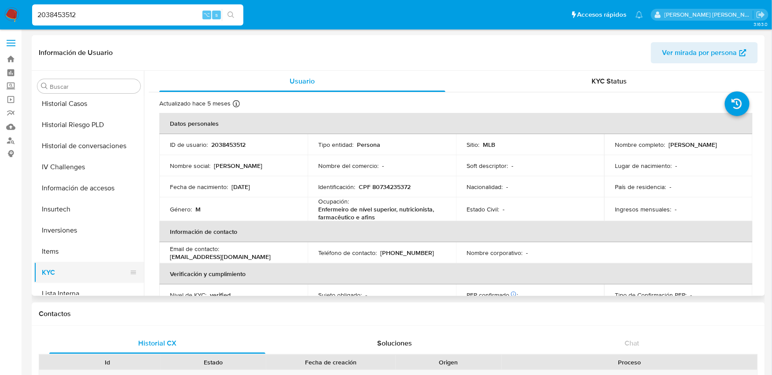
scroll to position [361, 0]
click at [76, 102] on button "Historial Casos" at bounding box center [85, 105] width 103 height 21
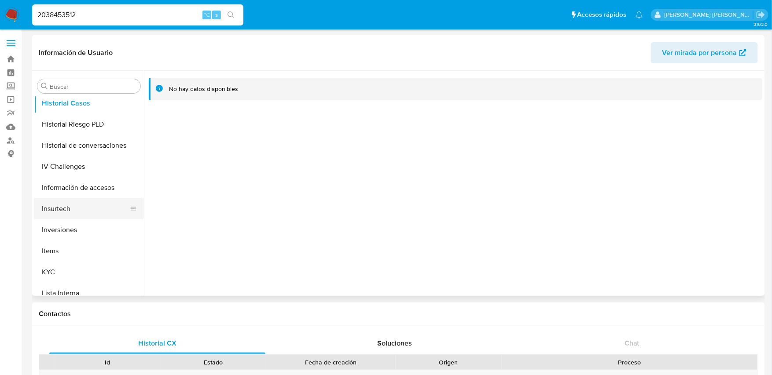
scroll to position [477, 0]
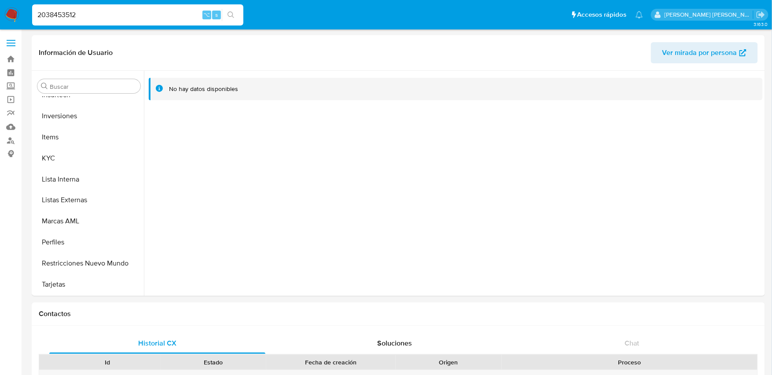
click at [116, 15] on input "2038453512" at bounding box center [137, 14] width 211 height 11
drag, startPoint x: 113, startPoint y: 15, endPoint x: 31, endPoint y: 18, distance: 82.3
click at [31, 18] on li "2038453512 ⌥ s" at bounding box center [138, 15] width 216 height 22
paste input "2235"
type input "2038422352"
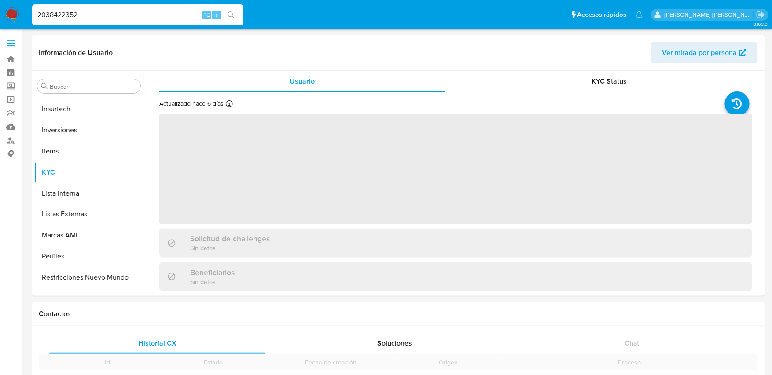
scroll to position [477, 0]
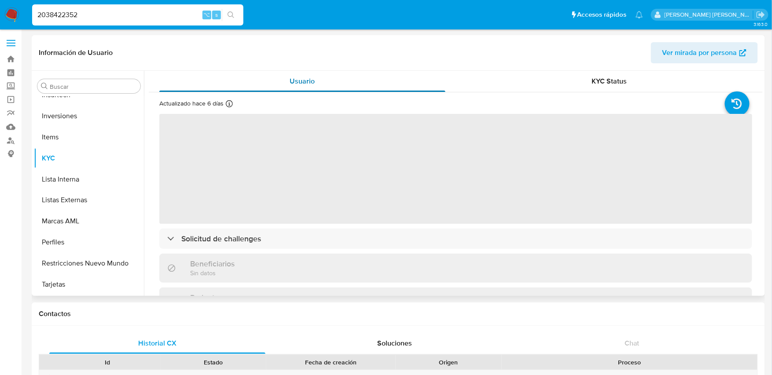
select select "10"
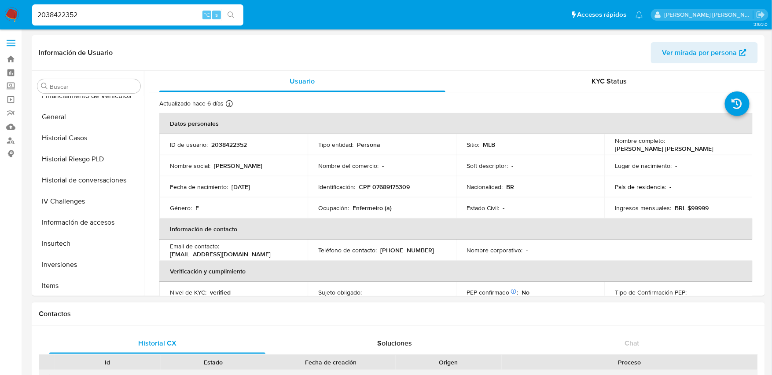
scroll to position [326, 0]
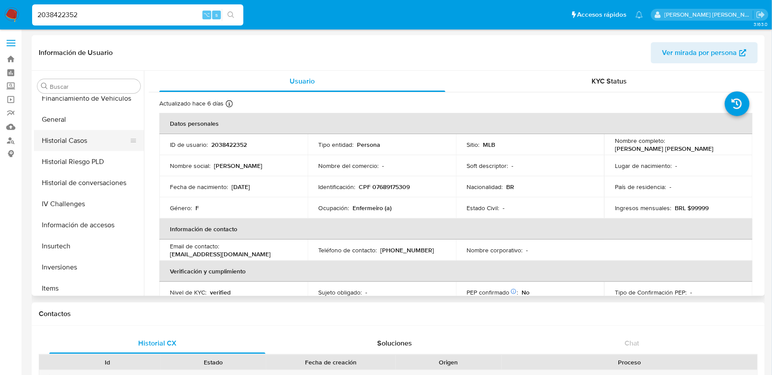
click at [77, 144] on button "Historial Casos" at bounding box center [85, 140] width 103 height 21
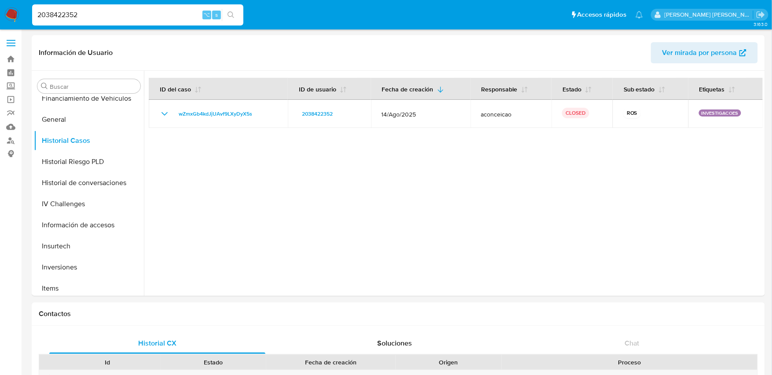
drag, startPoint x: 95, startPoint y: 16, endPoint x: 38, endPoint y: 15, distance: 57.2
click at [38, 15] on input "2038422352" at bounding box center [137, 14] width 211 height 11
paste input "204183458"
type input "2204183458"
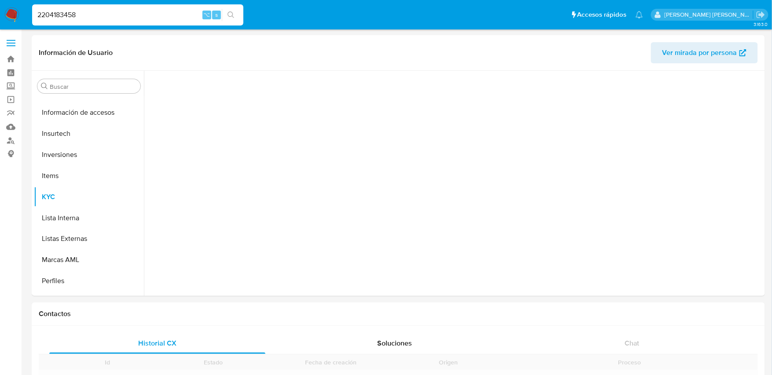
scroll to position [477, 0]
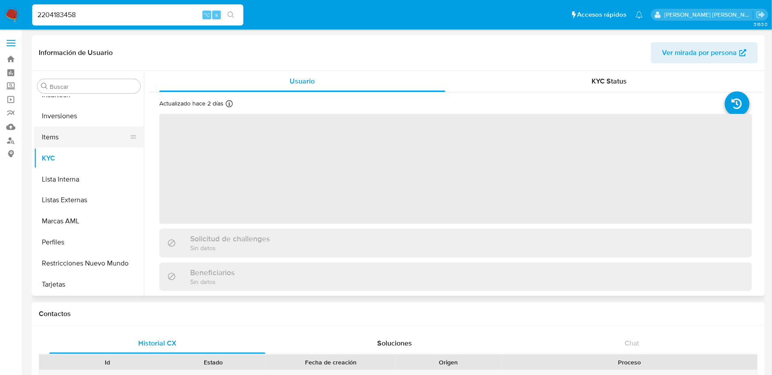
select select "10"
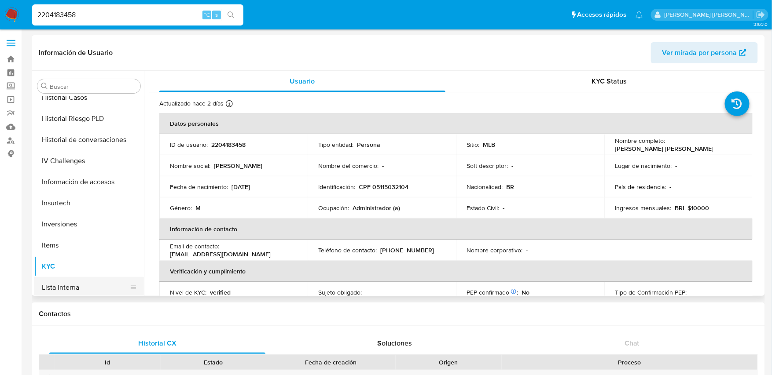
scroll to position [362, 0]
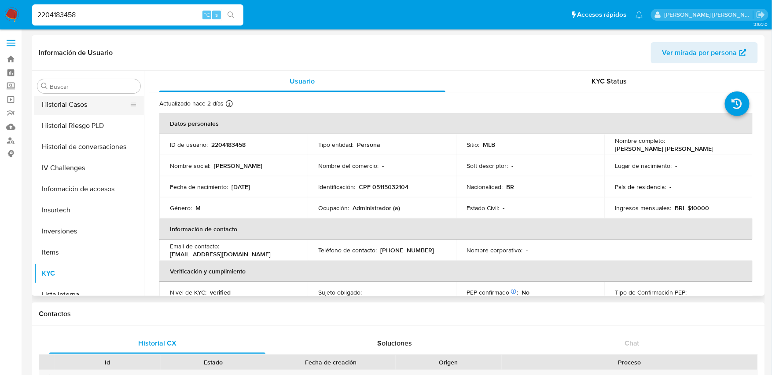
click at [72, 108] on button "Historial Casos" at bounding box center [85, 104] width 103 height 21
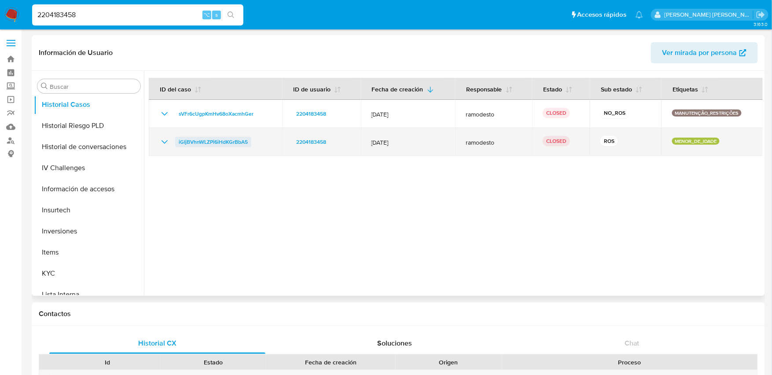
click at [231, 143] on span "iGIjBVhnWLZPi6iHdKGrBbA5" at bounding box center [213, 142] width 69 height 11
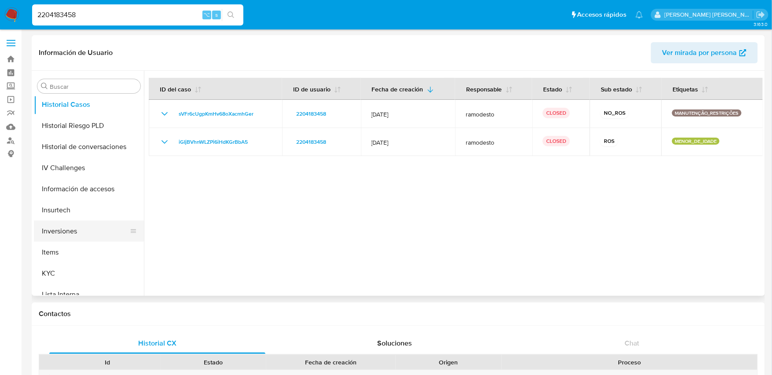
scroll to position [477, 0]
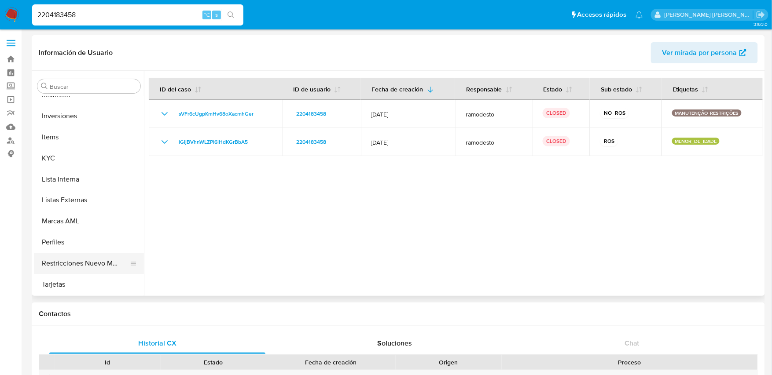
click at [99, 263] on button "Restricciones Nuevo Mundo" at bounding box center [85, 263] width 103 height 21
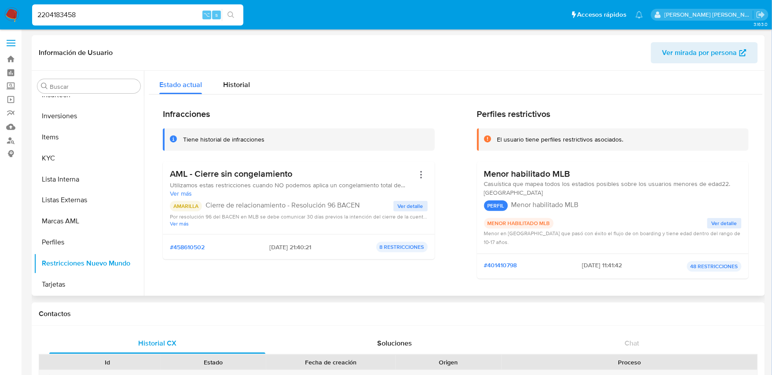
click at [406, 205] on span "Ver detalle" at bounding box center [411, 206] width 26 height 9
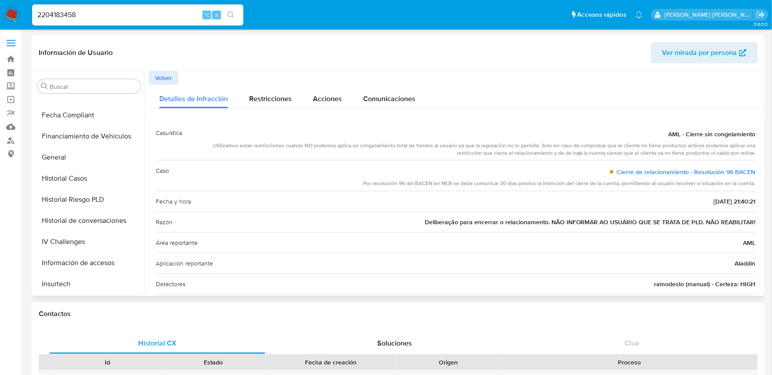
scroll to position [286, 0]
click at [62, 161] on button "General" at bounding box center [85, 159] width 103 height 21
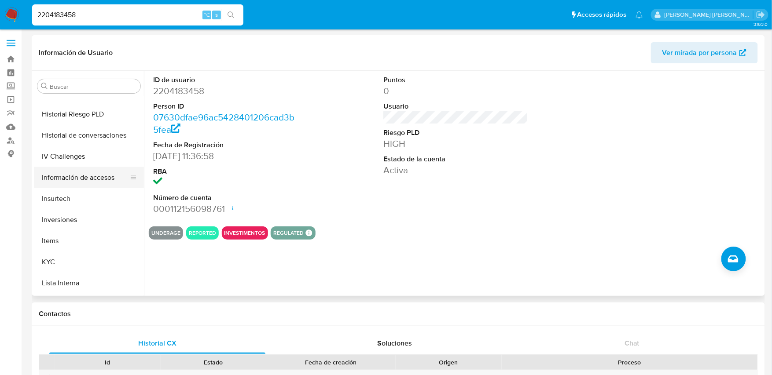
scroll to position [477, 0]
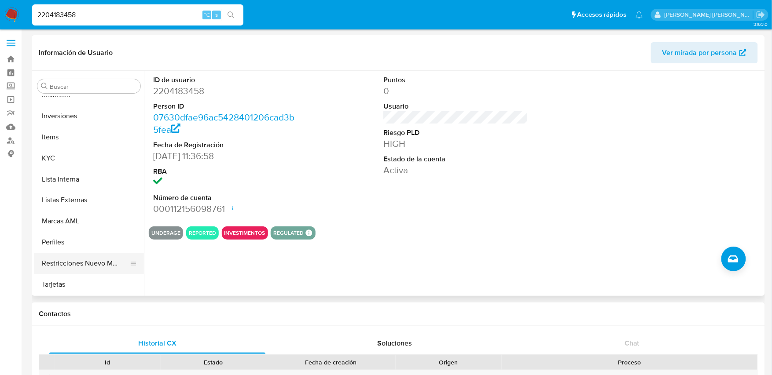
click at [75, 258] on button "Restricciones Nuevo Mundo" at bounding box center [85, 263] width 103 height 21
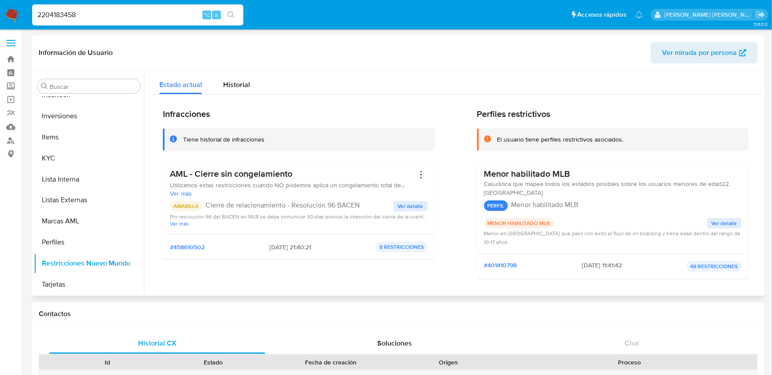
click at [410, 205] on span "Ver detalle" at bounding box center [411, 206] width 26 height 9
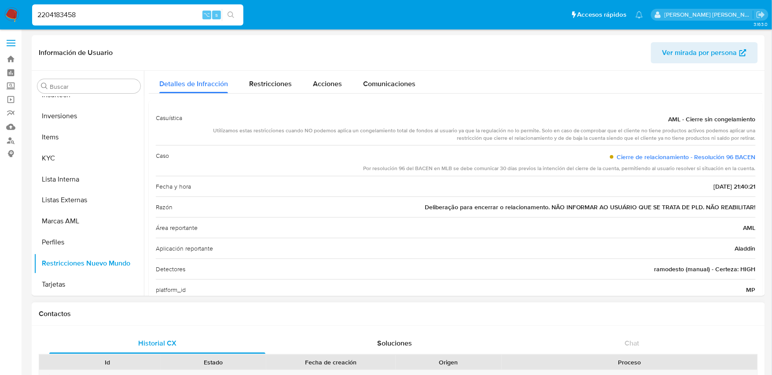
scroll to position [0, 0]
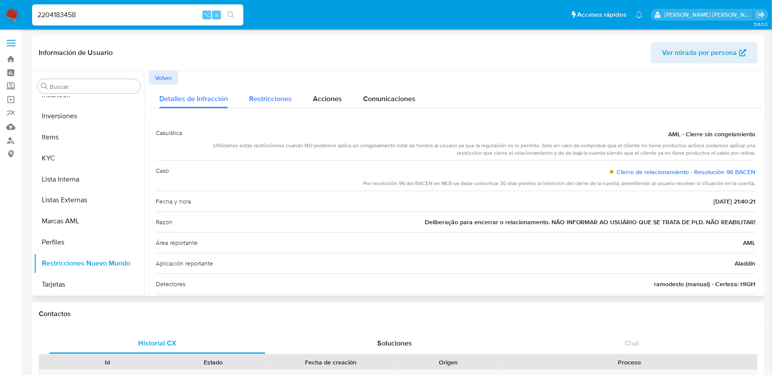
click at [274, 99] on span "Restricciones" at bounding box center [270, 99] width 43 height 10
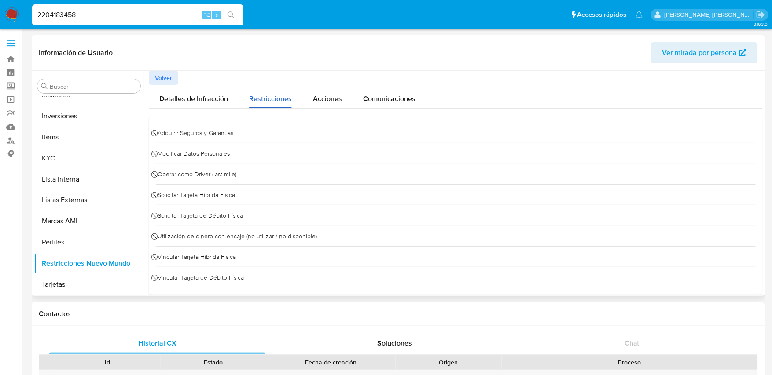
click at [274, 99] on span "Restricciones" at bounding box center [270, 99] width 43 height 10
click at [211, 97] on span "Detalles de Infracción" at bounding box center [193, 99] width 69 height 10
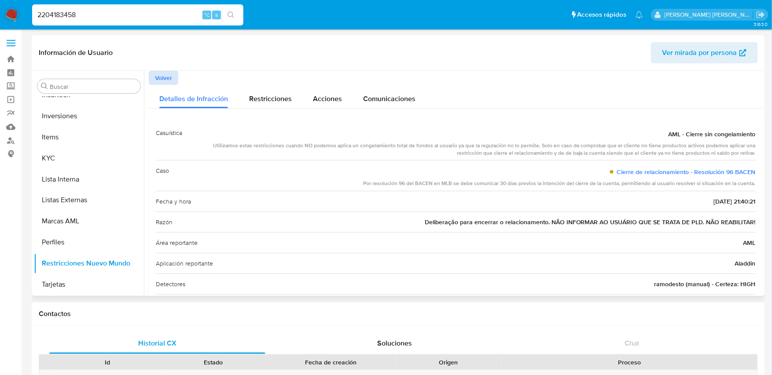
click at [160, 77] on span "Volver" at bounding box center [163, 78] width 17 height 12
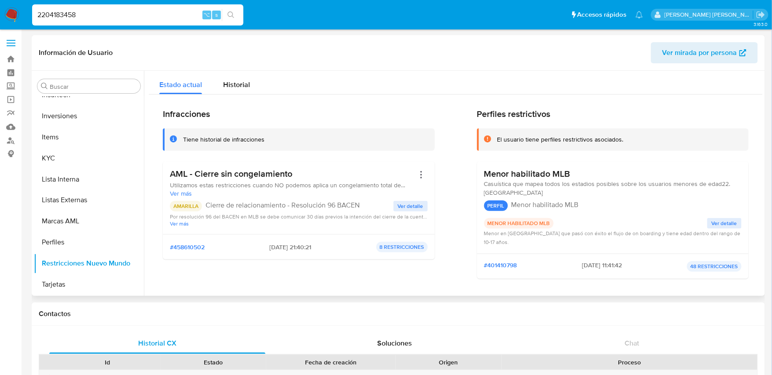
click at [402, 209] on span "Ver detalle" at bounding box center [411, 206] width 26 height 9
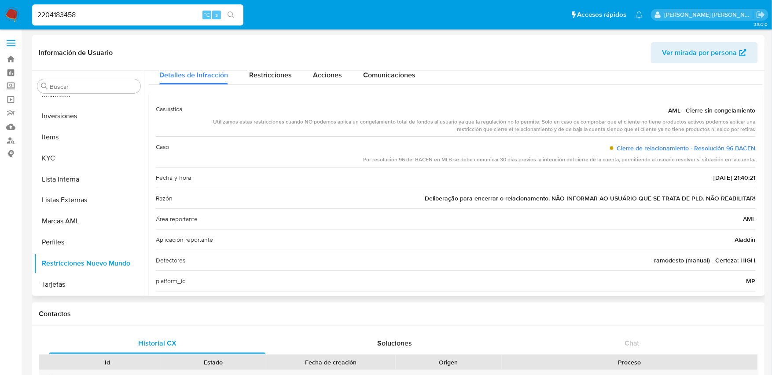
scroll to position [23, 0]
click at [91, 14] on input "2204183458" at bounding box center [137, 14] width 211 height 11
drag, startPoint x: 84, startPoint y: 13, endPoint x: 13, endPoint y: 11, distance: 70.8
click at [13, 11] on nav "Pausado Ver notificaciones 2204183458 ⌥ s Accesos rápidos Presiona las siguient…" at bounding box center [386, 14] width 772 height 29
click at [102, 11] on input "2204183458" at bounding box center [137, 14] width 211 height 11
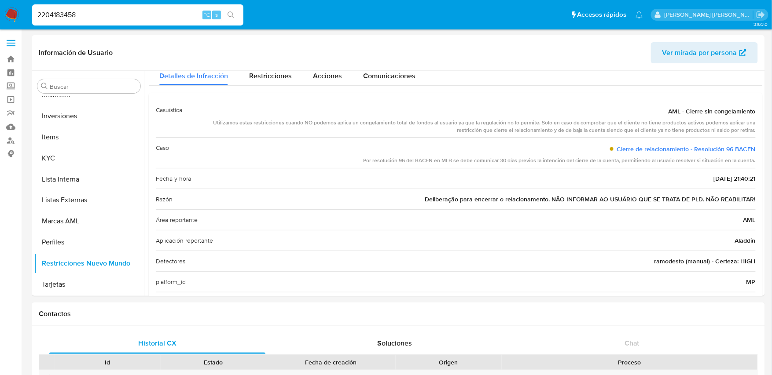
drag, startPoint x: 84, startPoint y: 18, endPoint x: 33, endPoint y: 17, distance: 51.0
click at [33, 17] on input "2204183458" at bounding box center [137, 14] width 211 height 11
paste input "14509074743"
type input "14509074743"
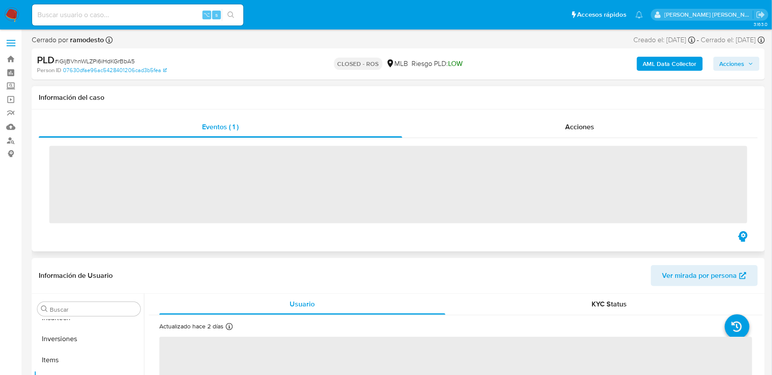
scroll to position [477, 0]
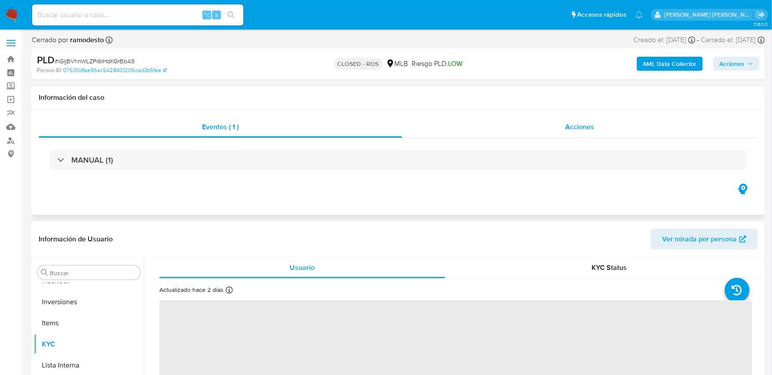
select select "10"
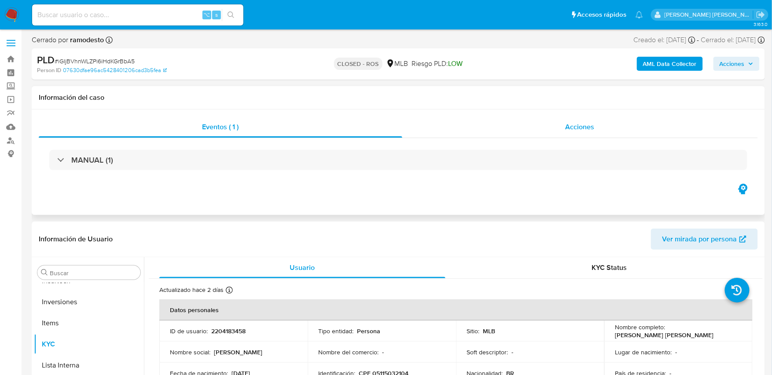
click at [580, 129] on span "Acciones" at bounding box center [579, 127] width 29 height 10
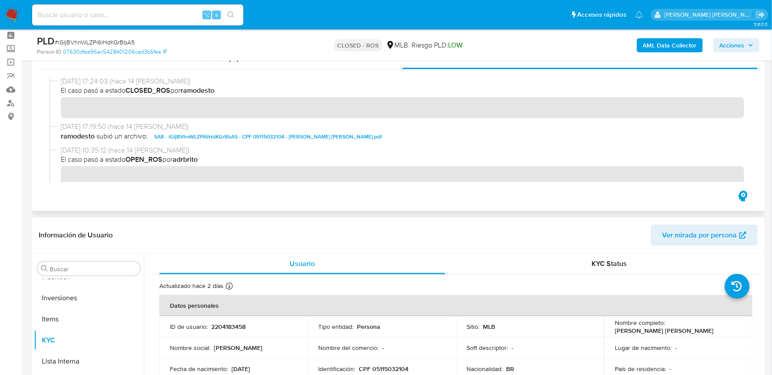
scroll to position [0, 0]
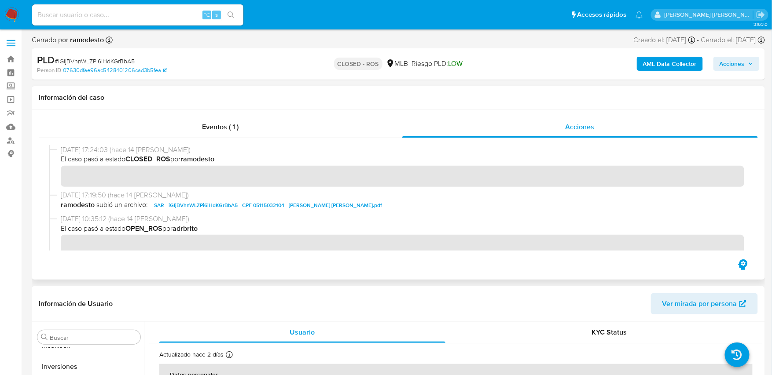
click at [247, 203] on span "SAR - iGIjBVhnWLZPi6iHdKGrBbA5 - CPF 05115032104 - [PERSON_NAME] [PERSON_NAME].…" at bounding box center [268, 205] width 228 height 11
click at [230, 128] on span "Eventos ( 1 )" at bounding box center [220, 127] width 37 height 10
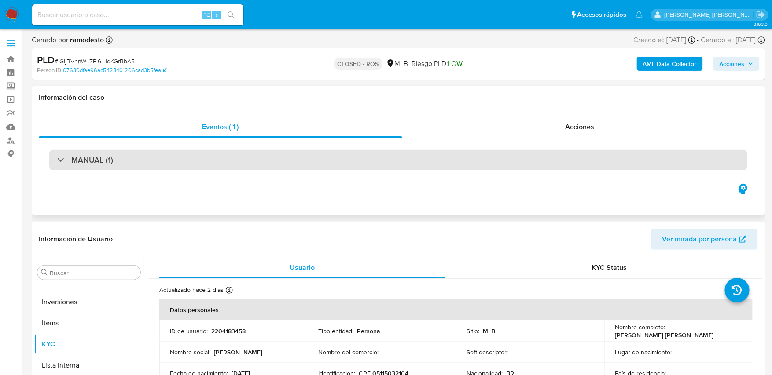
click at [69, 160] on div "MANUAL (1)" at bounding box center [85, 160] width 56 height 10
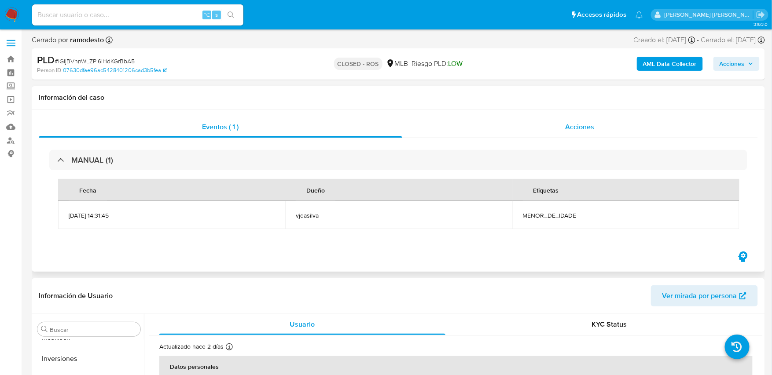
click at [585, 128] on span "Acciones" at bounding box center [579, 127] width 29 height 10
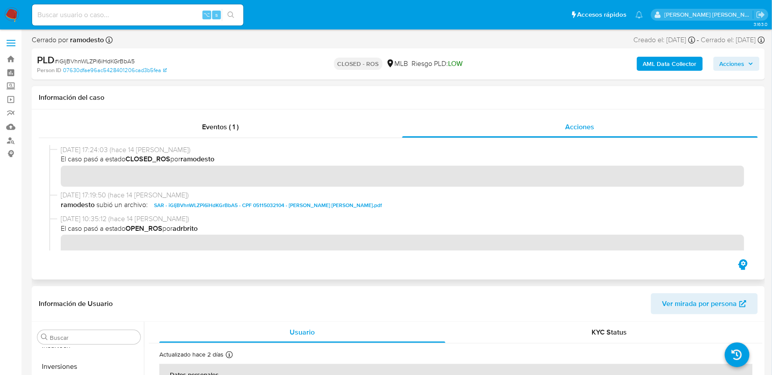
click at [350, 205] on span "SAR - iGIjBVhnWLZPi6iHdKGrBbA5 - CPF 05115032104 - [PERSON_NAME] [PERSON_NAME].…" at bounding box center [268, 205] width 228 height 11
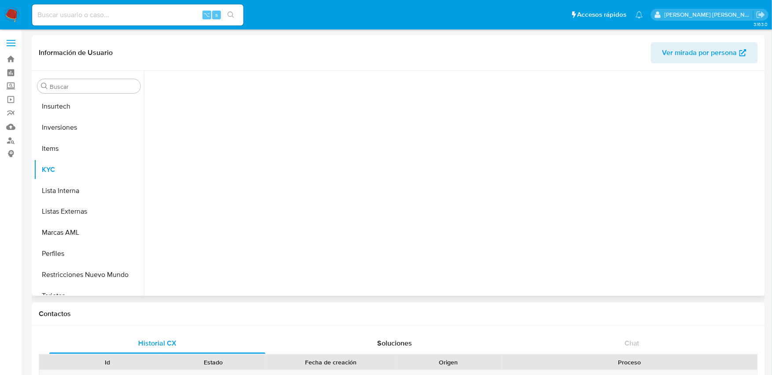
scroll to position [477, 0]
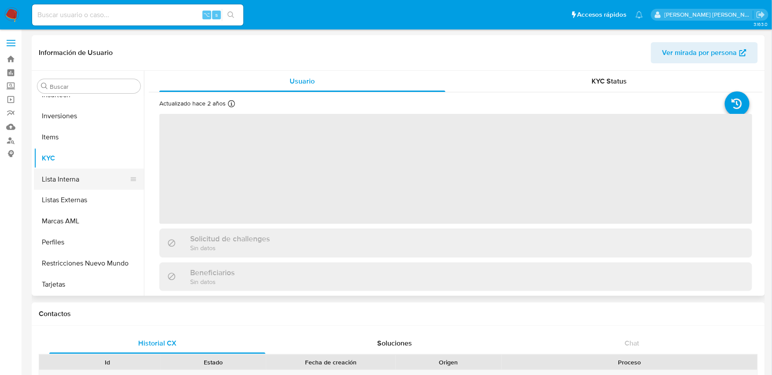
select select "10"
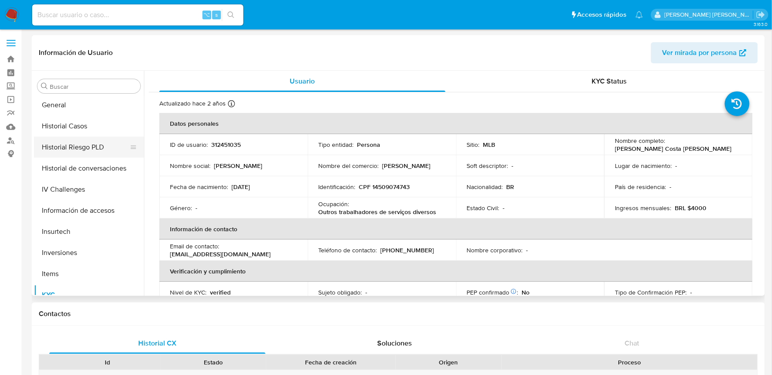
scroll to position [338, 0]
click at [74, 126] on button "Historial Casos" at bounding box center [85, 127] width 103 height 21
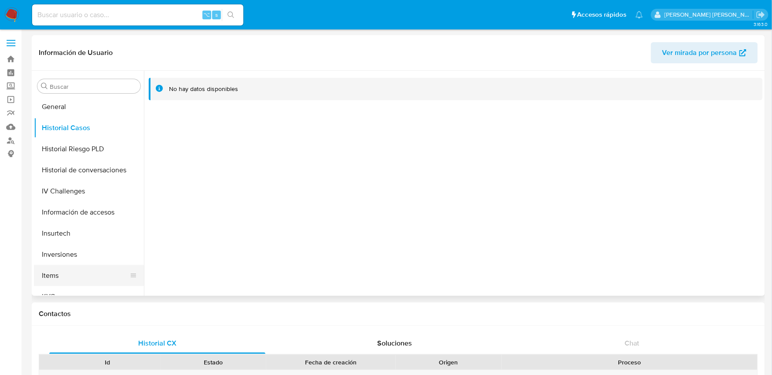
scroll to position [477, 0]
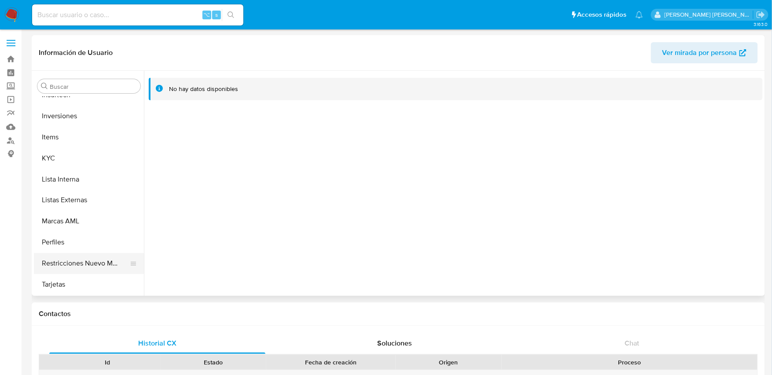
click at [83, 263] on button "Restricciones Nuevo Mundo" at bounding box center [85, 263] width 103 height 21
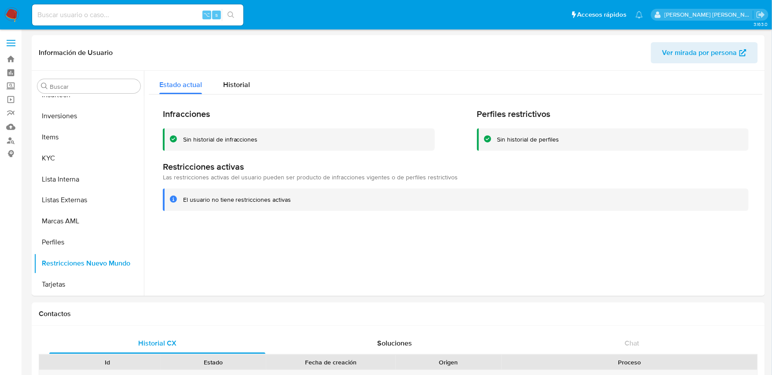
click at [111, 18] on input at bounding box center [137, 14] width 211 height 11
paste input "26930527"
type input "26930527"
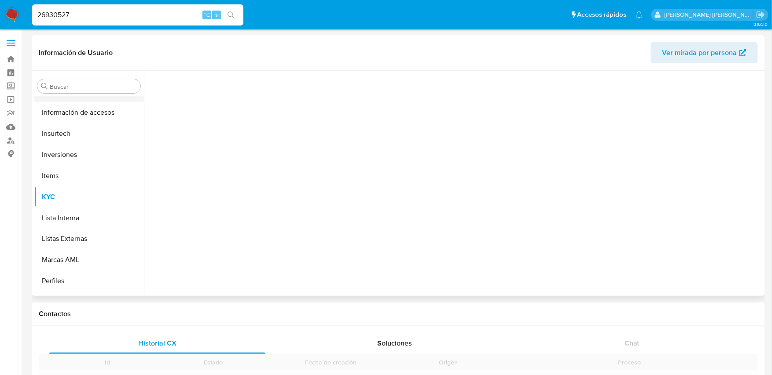
scroll to position [477, 0]
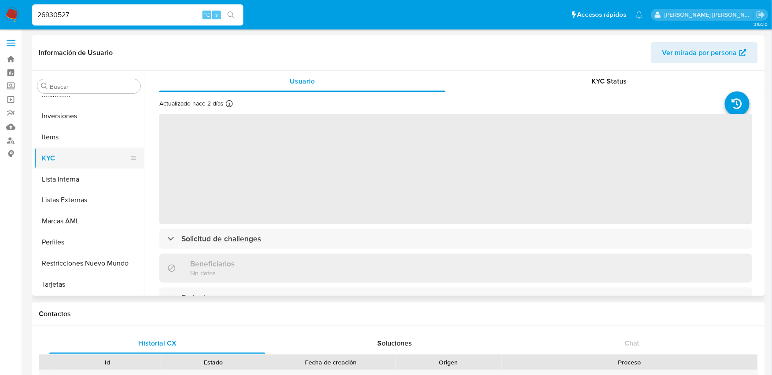
select select "10"
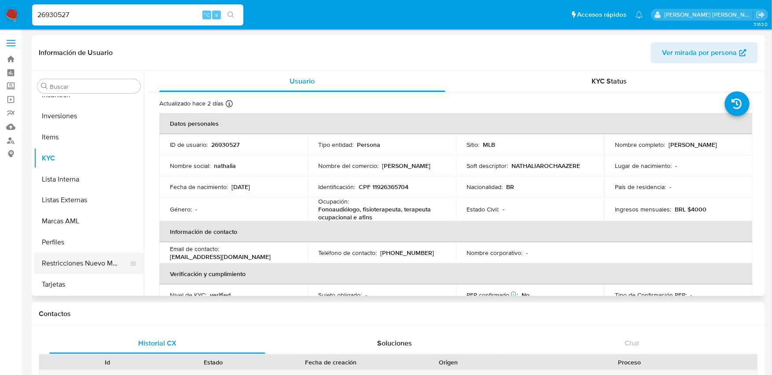
click at [88, 263] on button "Restricciones Nuevo Mundo" at bounding box center [85, 263] width 103 height 21
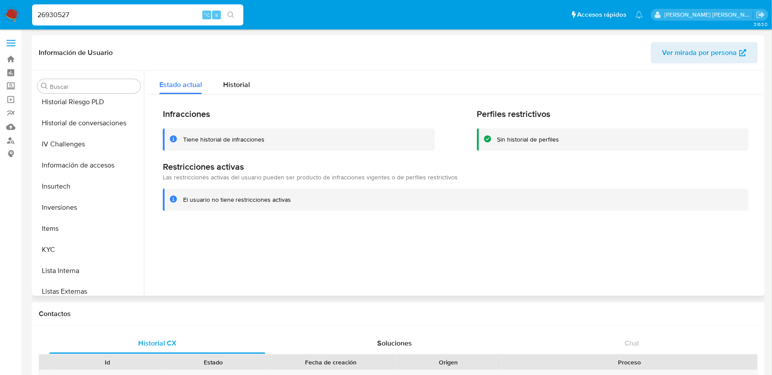
scroll to position [294, 0]
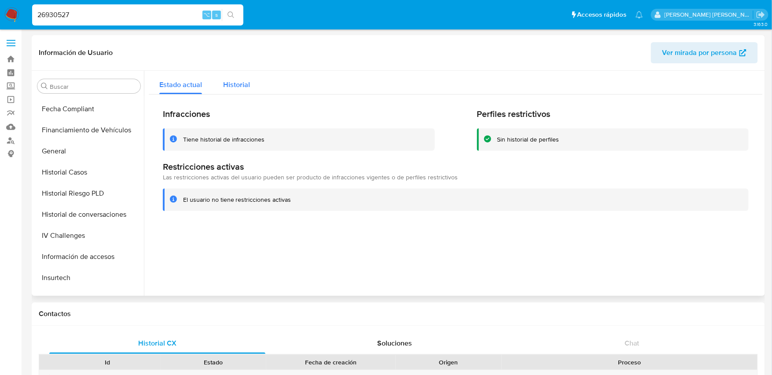
click at [235, 81] on span "Historial" at bounding box center [236, 85] width 27 height 10
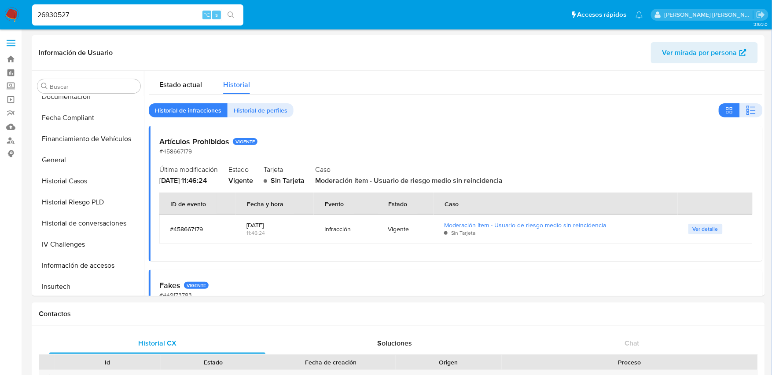
scroll to position [288, 0]
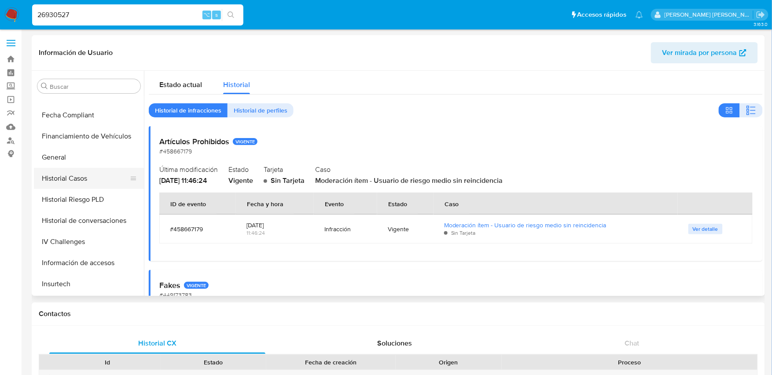
click at [78, 177] on button "Historial Casos" at bounding box center [85, 178] width 103 height 21
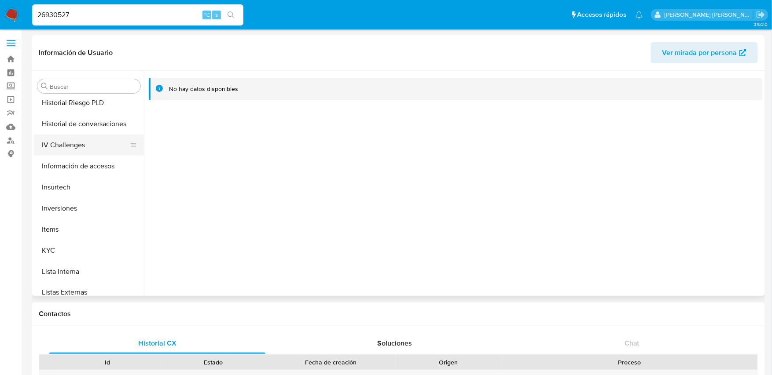
scroll to position [477, 0]
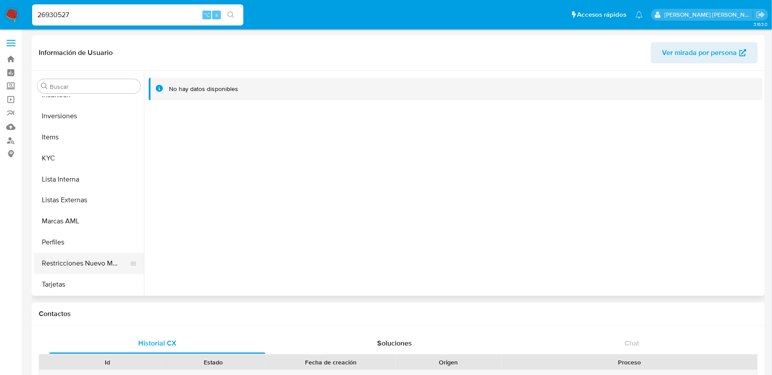
click at [86, 262] on button "Restricciones Nuevo Mundo" at bounding box center [85, 263] width 103 height 21
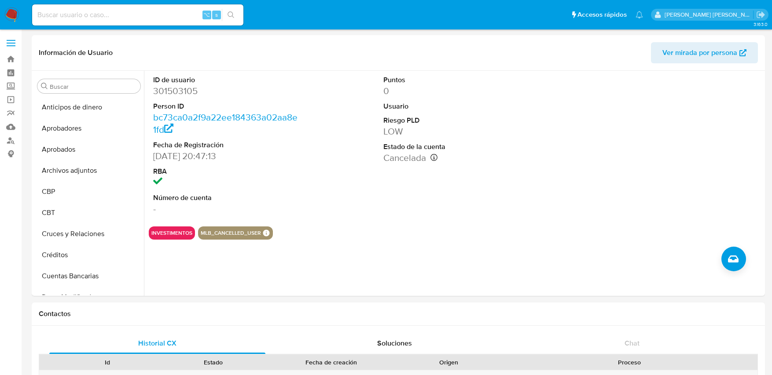
select select "10"
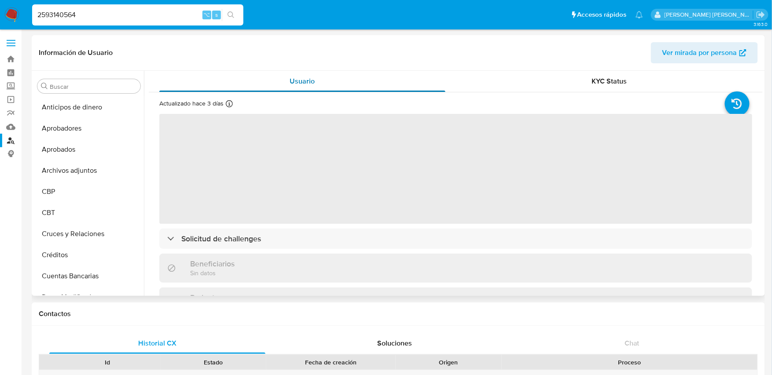
scroll to position [477, 0]
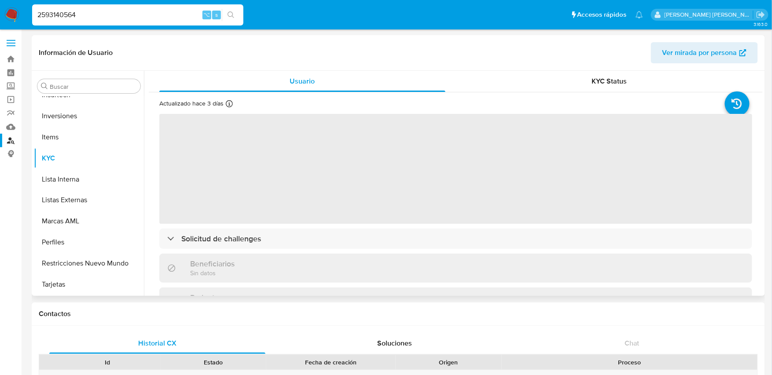
select select "10"
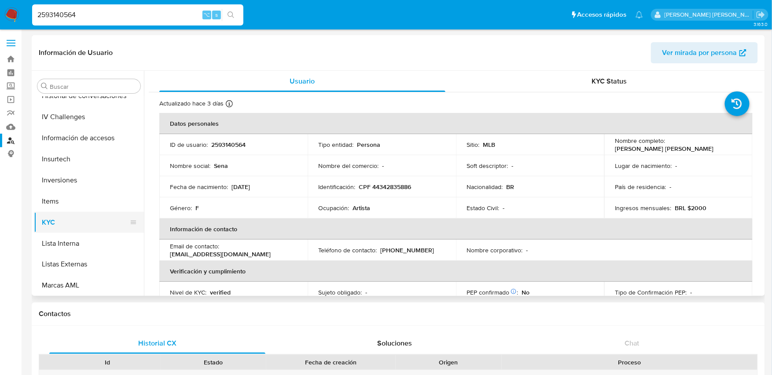
scroll to position [373, 0]
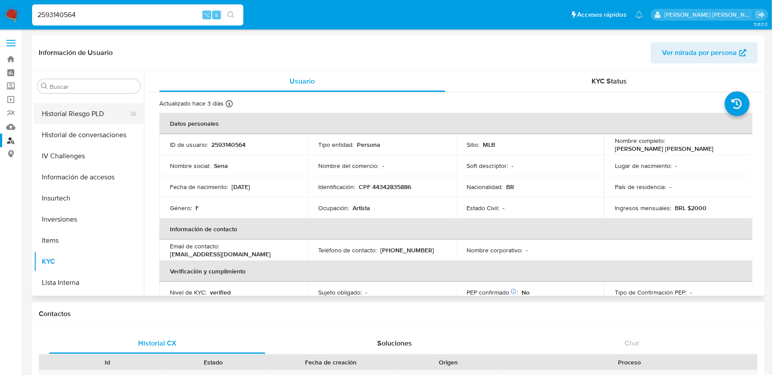
click at [75, 114] on button "Historial Riesgo PLD" at bounding box center [85, 113] width 103 height 21
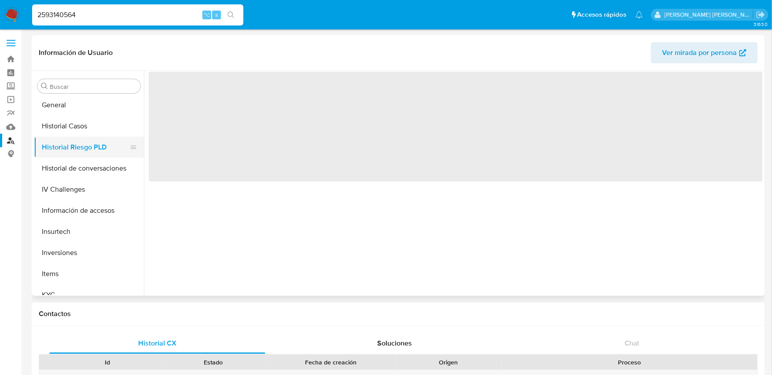
scroll to position [340, 0]
click at [73, 125] on button "Historial Casos" at bounding box center [85, 126] width 103 height 21
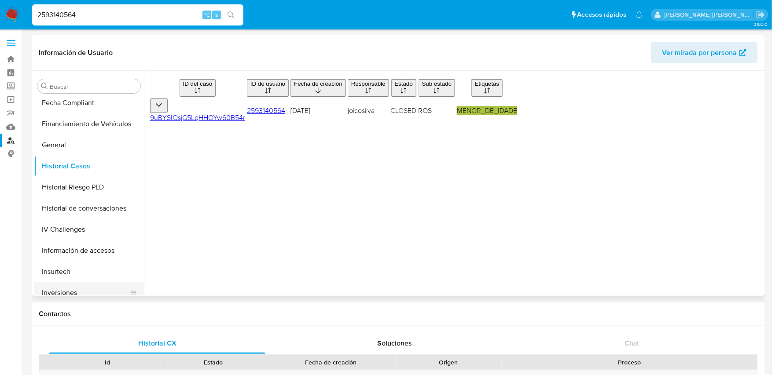
scroll to position [278, 0]
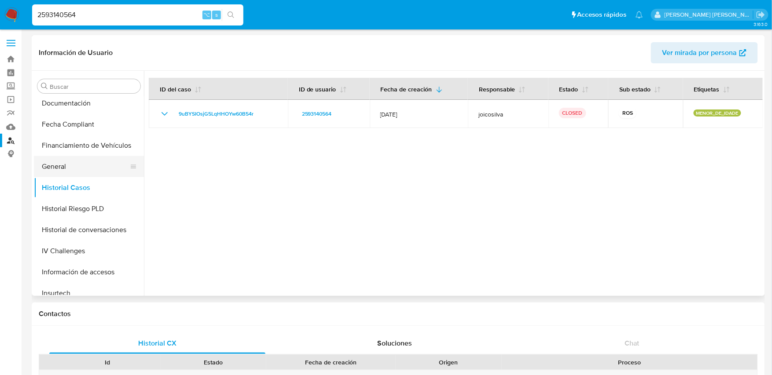
click at [64, 162] on button "General" at bounding box center [85, 166] width 103 height 21
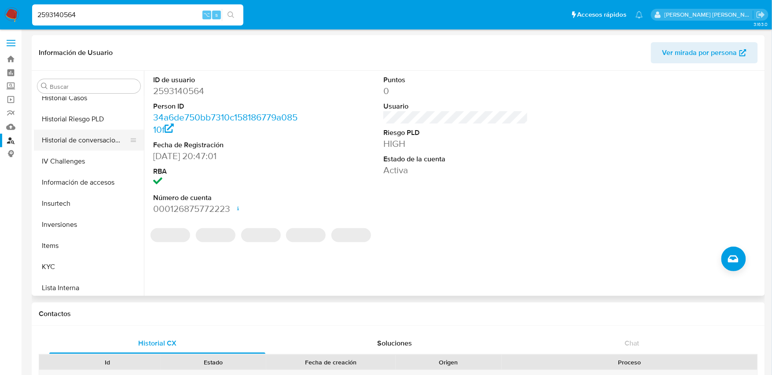
scroll to position [370, 0]
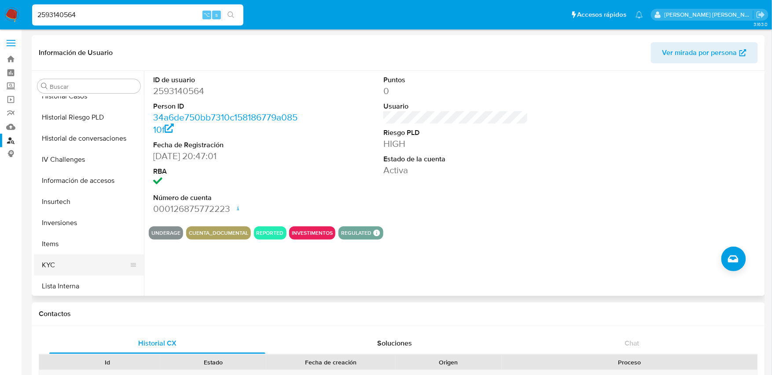
click at [52, 265] on button "KYC" at bounding box center [85, 265] width 103 height 21
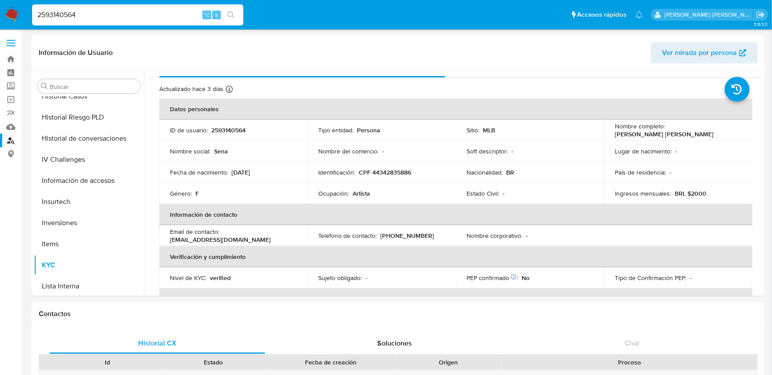
scroll to position [15, 0]
drag, startPoint x: 94, startPoint y: 13, endPoint x: 17, endPoint y: 12, distance: 77.4
click at [17, 12] on nav "Pausado Ver notificaciones 2593140564 ⌥ s Accesos rápidos Presiona las siguient…" at bounding box center [386, 14] width 772 height 29
paste input "2515884643"
type input "2515884643"
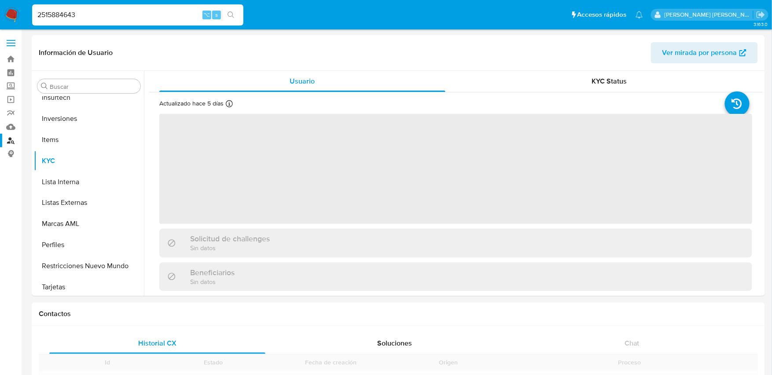
scroll to position [477, 0]
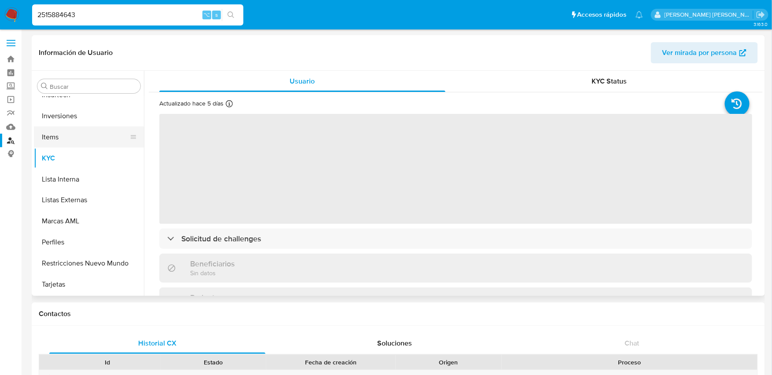
select select "10"
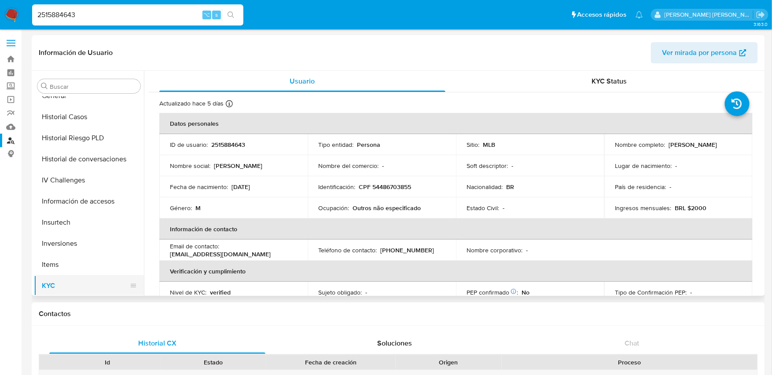
scroll to position [343, 0]
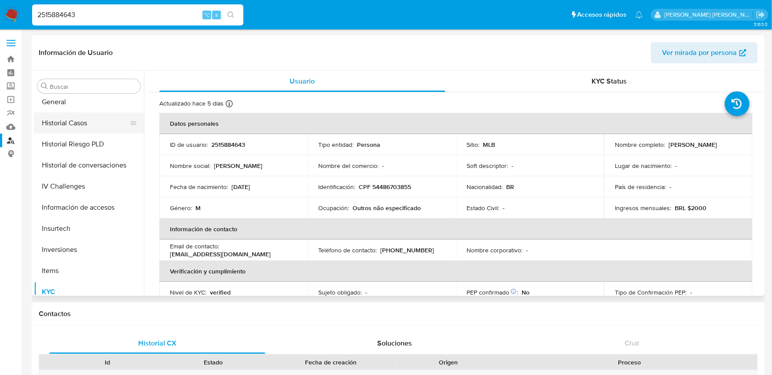
click at [82, 124] on button "Historial Casos" at bounding box center [85, 123] width 103 height 21
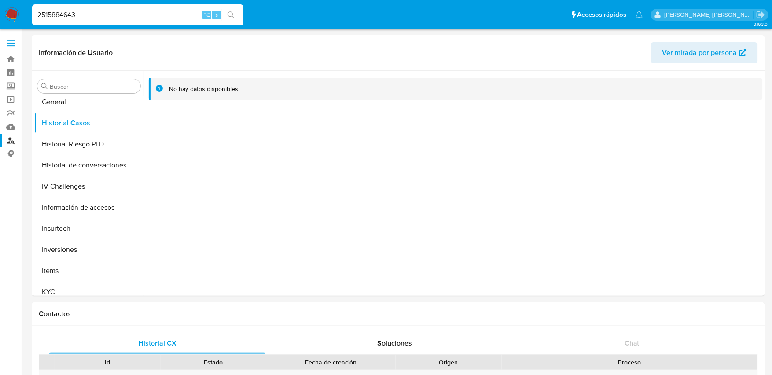
drag, startPoint x: 85, startPoint y: 17, endPoint x: 18, endPoint y: 16, distance: 67.7
click at [18, 16] on nav "Pausado Ver notificaciones 2515884643 ⌥ s Accesos rápidos Presiona las siguient…" at bounding box center [386, 14] width 772 height 29
drag, startPoint x: 80, startPoint y: 15, endPoint x: 32, endPoint y: 12, distance: 48.0
click at [32, 13] on input "2515884643" at bounding box center [137, 14] width 211 height 11
paste input "2593140564"
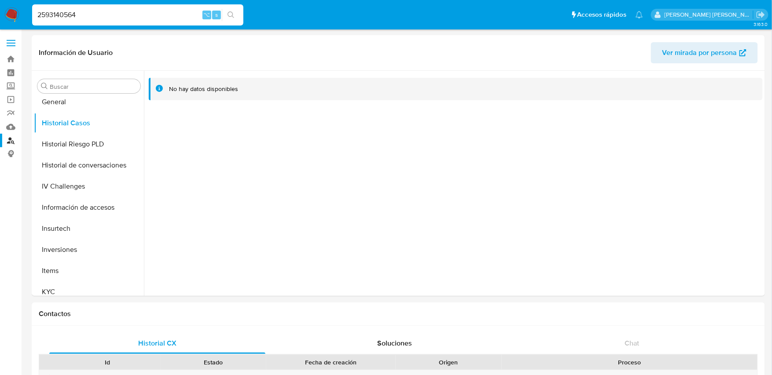
type input "2593140564"
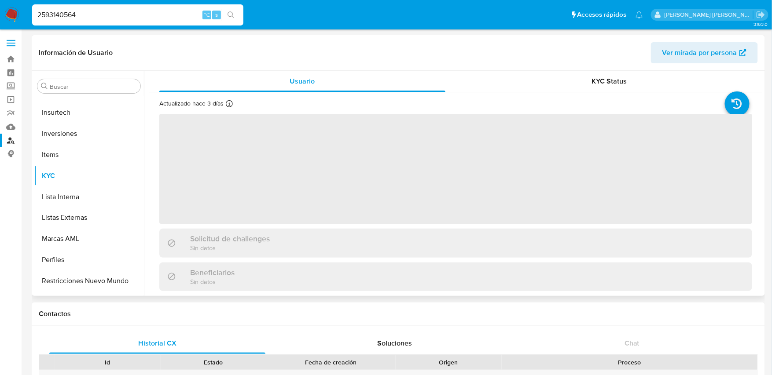
scroll to position [477, 0]
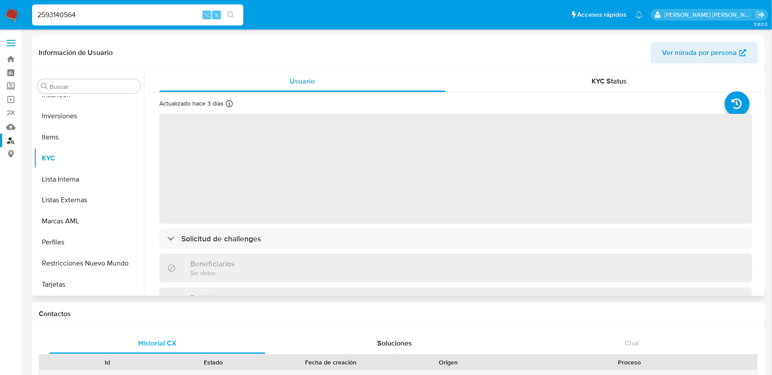
select select "10"
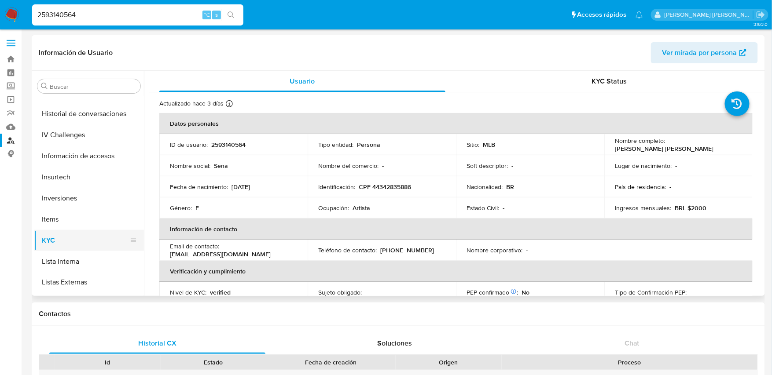
scroll to position [351, 0]
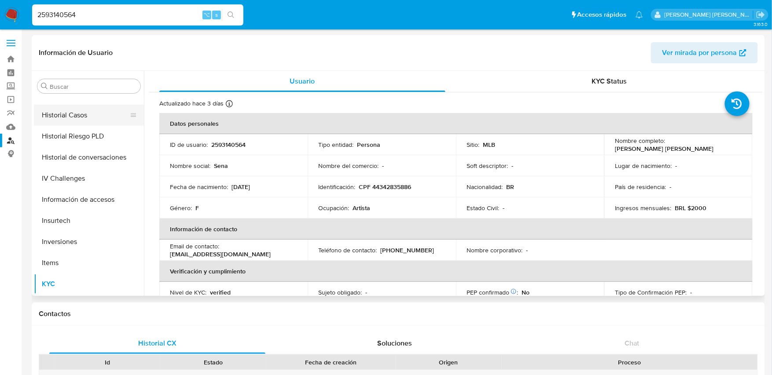
click at [70, 115] on button "Historial Casos" at bounding box center [85, 115] width 103 height 21
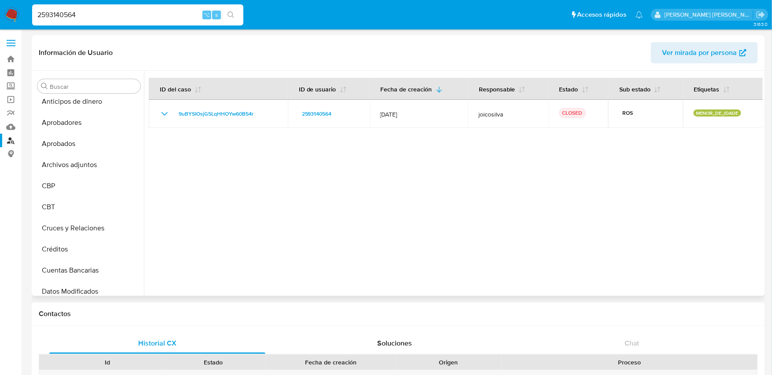
scroll to position [0, 0]
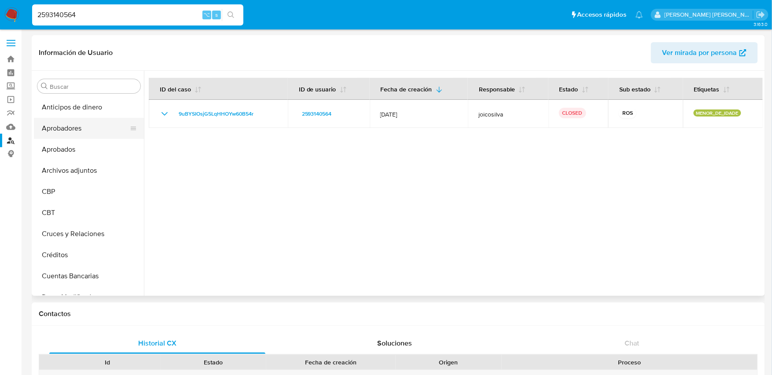
click at [75, 133] on button "Aprobadores" at bounding box center [85, 128] width 103 height 21
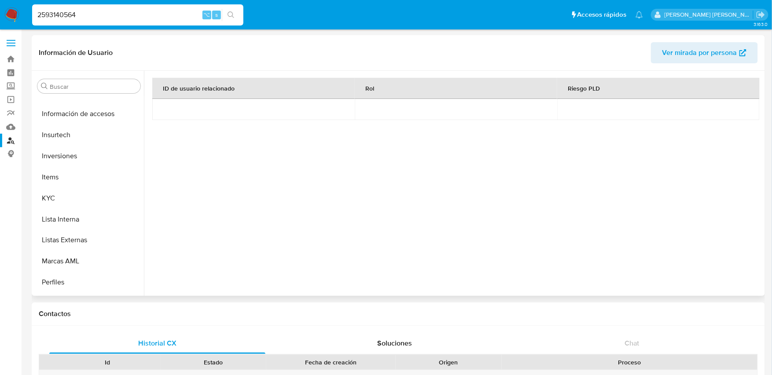
scroll to position [437, 0]
click at [55, 195] on button "KYC" at bounding box center [85, 197] width 103 height 21
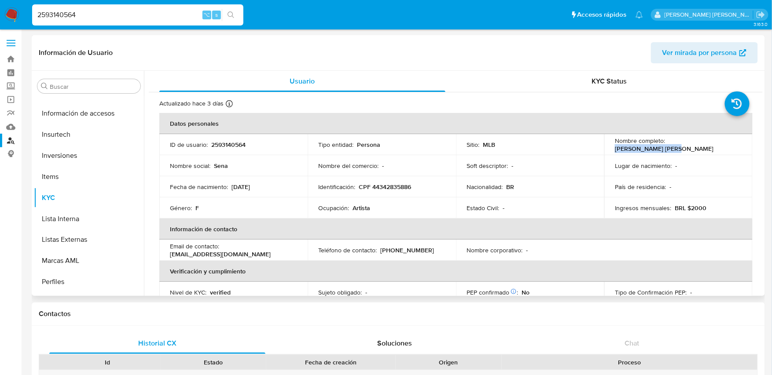
drag, startPoint x: 666, startPoint y: 146, endPoint x: 735, endPoint y: 145, distance: 69.1
click at [735, 145] on div "Nombre completo : Gregory Santos Sena" at bounding box center [677, 145] width 127 height 16
copy p "Gregory Santos Sena"
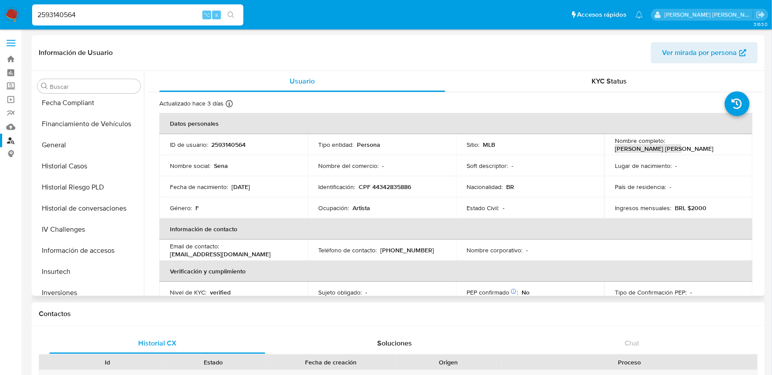
scroll to position [301, 0]
click at [69, 168] on button "Historial Casos" at bounding box center [85, 164] width 103 height 21
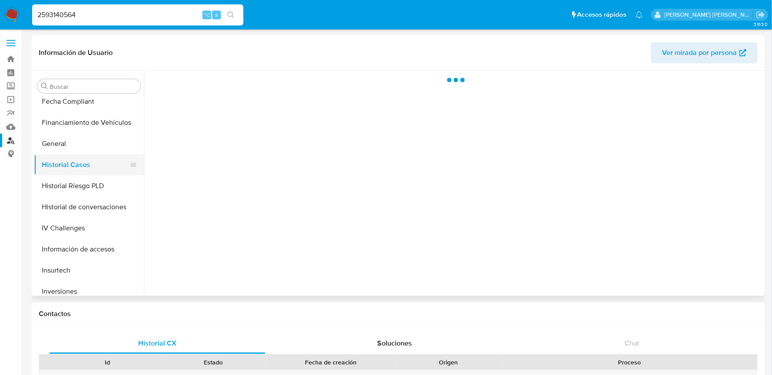
click at [69, 168] on button "Historial Casos" at bounding box center [85, 164] width 103 height 21
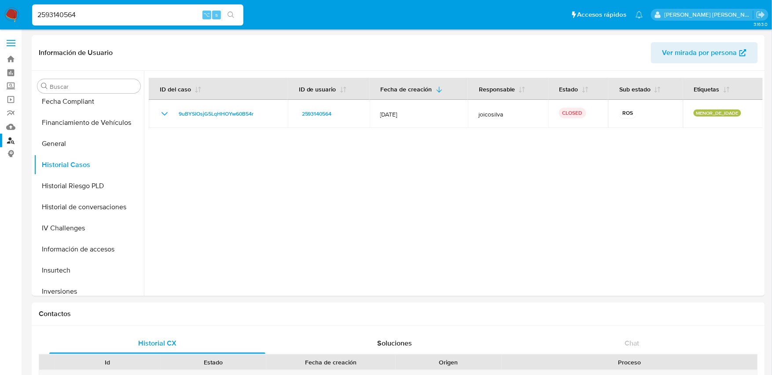
drag, startPoint x: 114, startPoint y: 15, endPoint x: 28, endPoint y: 15, distance: 86.2
click at [28, 15] on ul "Pausado Ver notificaciones 2593140564 ⌥ s Accesos rápidos Presiona las siguient…" at bounding box center [337, 15] width 619 height 22
paste input "1754958797"
type input "1754958797"
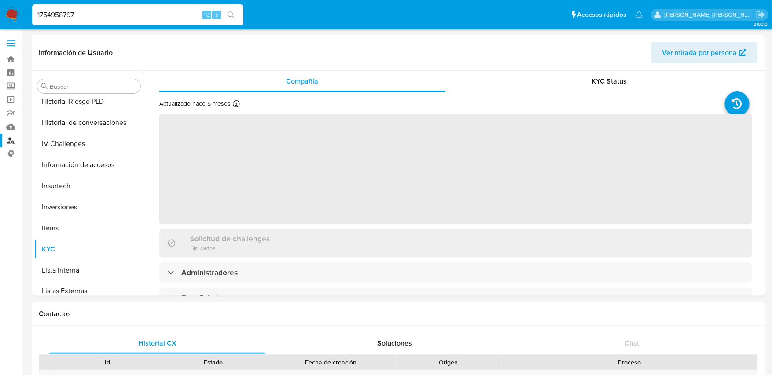
select select "10"
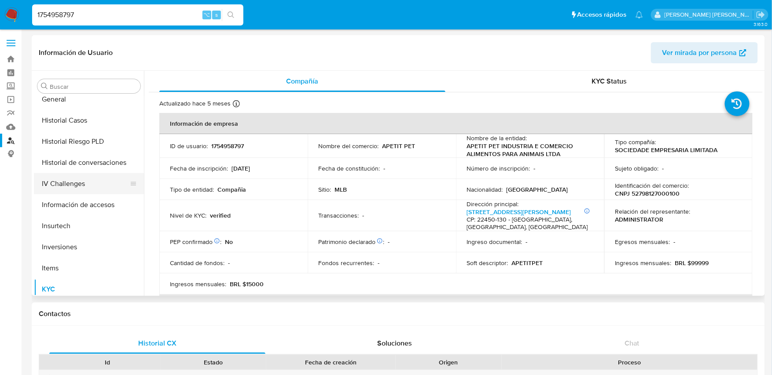
scroll to position [340, 0]
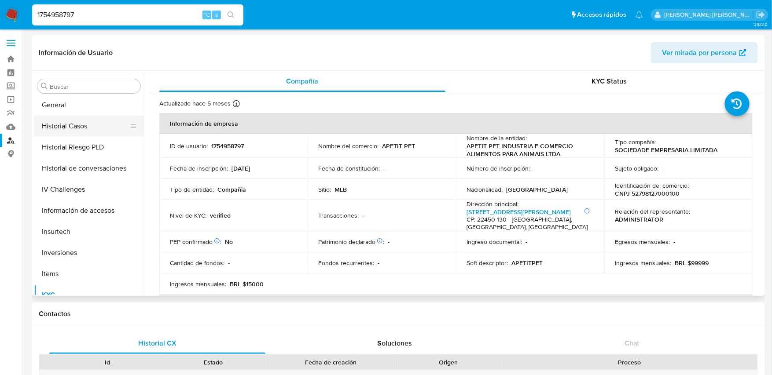
click at [78, 124] on button "Historial Casos" at bounding box center [85, 126] width 103 height 21
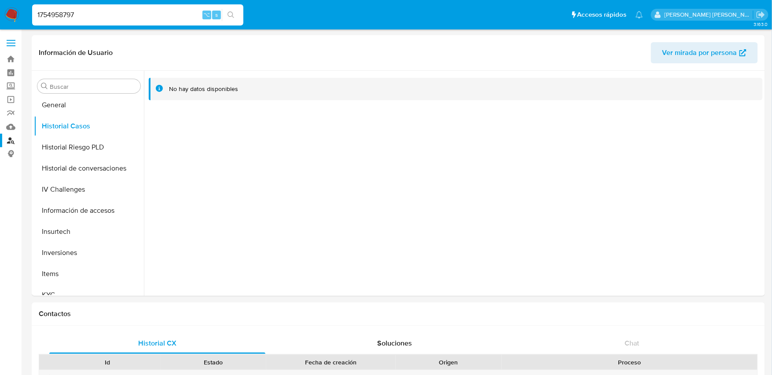
drag, startPoint x: 82, startPoint y: 16, endPoint x: 28, endPoint y: 16, distance: 53.7
click at [28, 16] on ul "Pausado Ver notificaciones 1754958797 ⌥ s Accesos rápidos Presiona las siguient…" at bounding box center [337, 15] width 619 height 22
paste input "713166216"
type input "713166216"
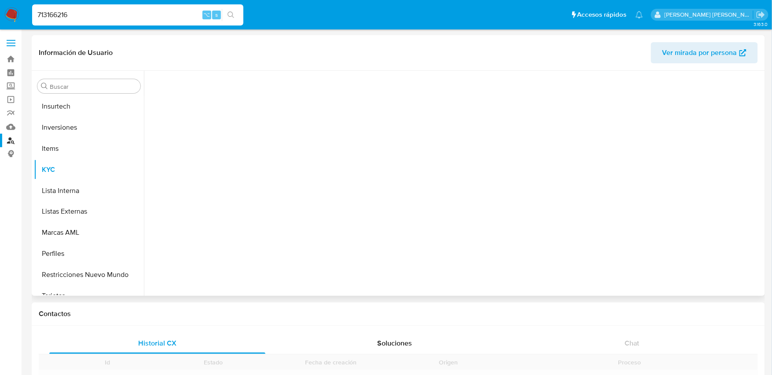
scroll to position [477, 0]
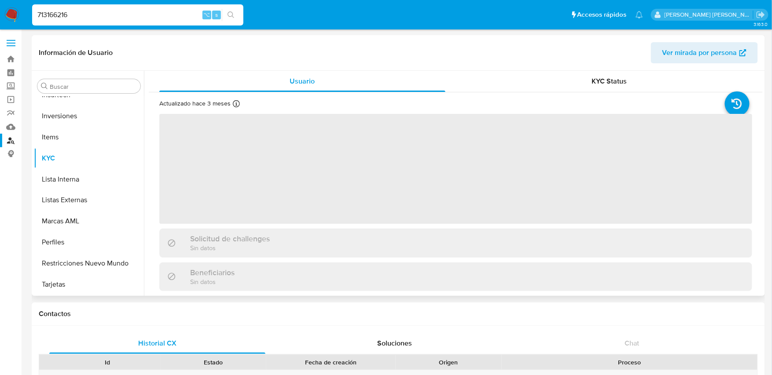
select select "10"
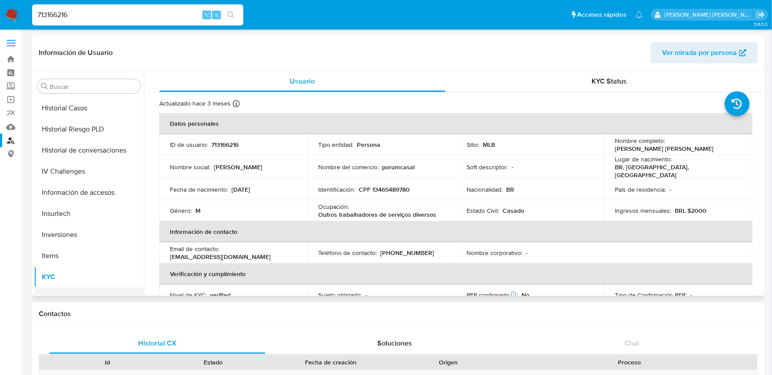
scroll to position [358, 0]
click at [81, 110] on button "Historial Casos" at bounding box center [85, 108] width 103 height 21
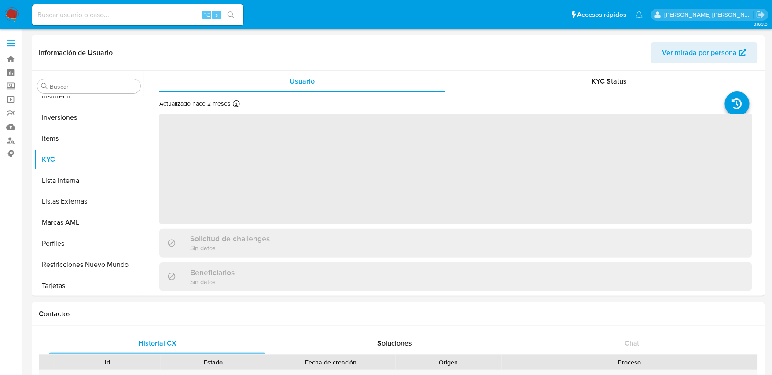
scroll to position [477, 0]
select select "10"
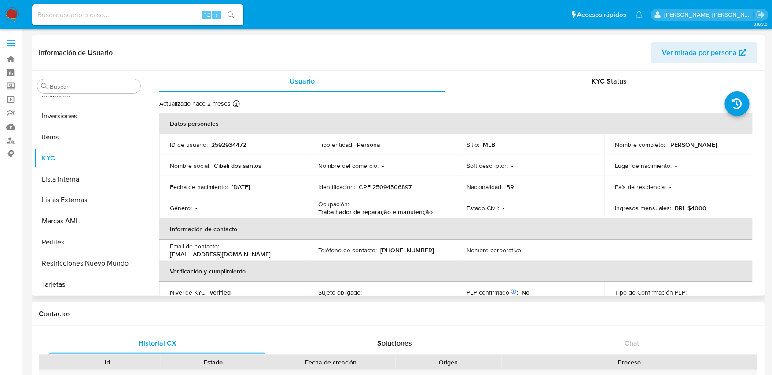
scroll to position [18, 0]
